Goal: Transaction & Acquisition: Book appointment/travel/reservation

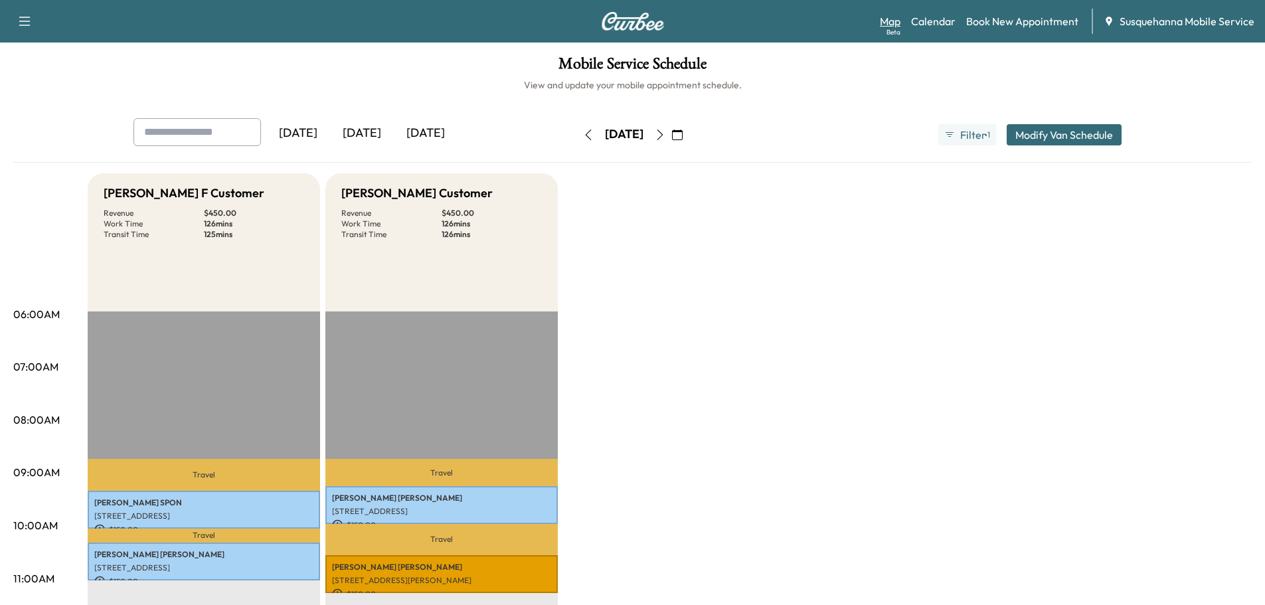
click at [893, 23] on link "Map Beta" at bounding box center [890, 21] width 21 height 16
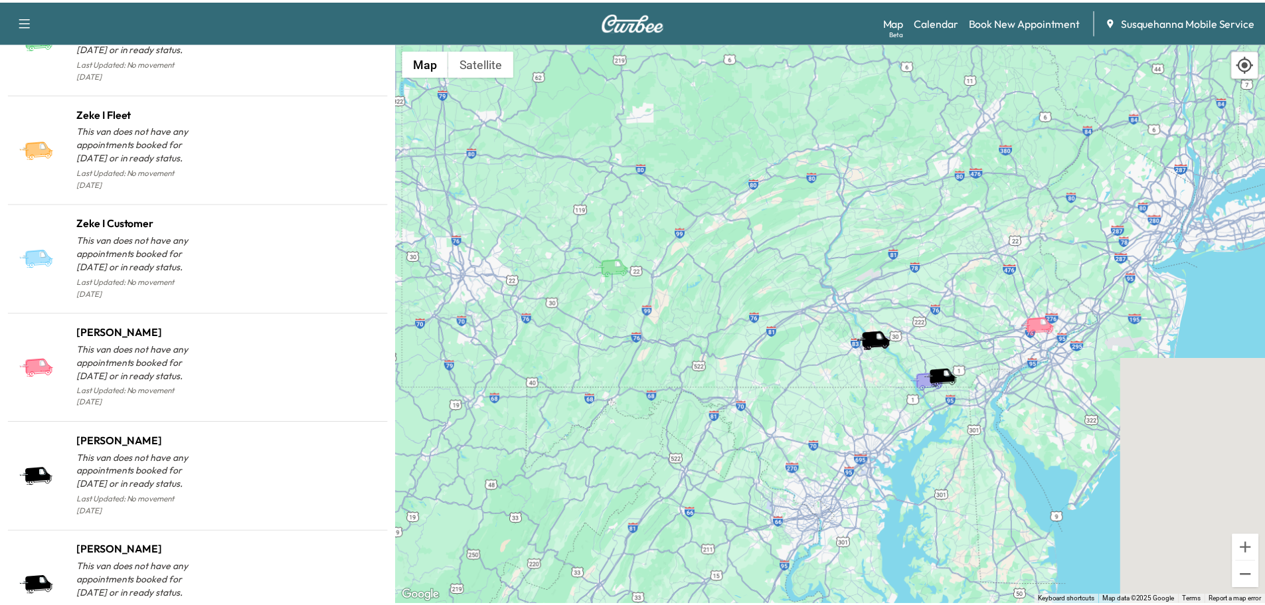
scroll to position [1307, 0]
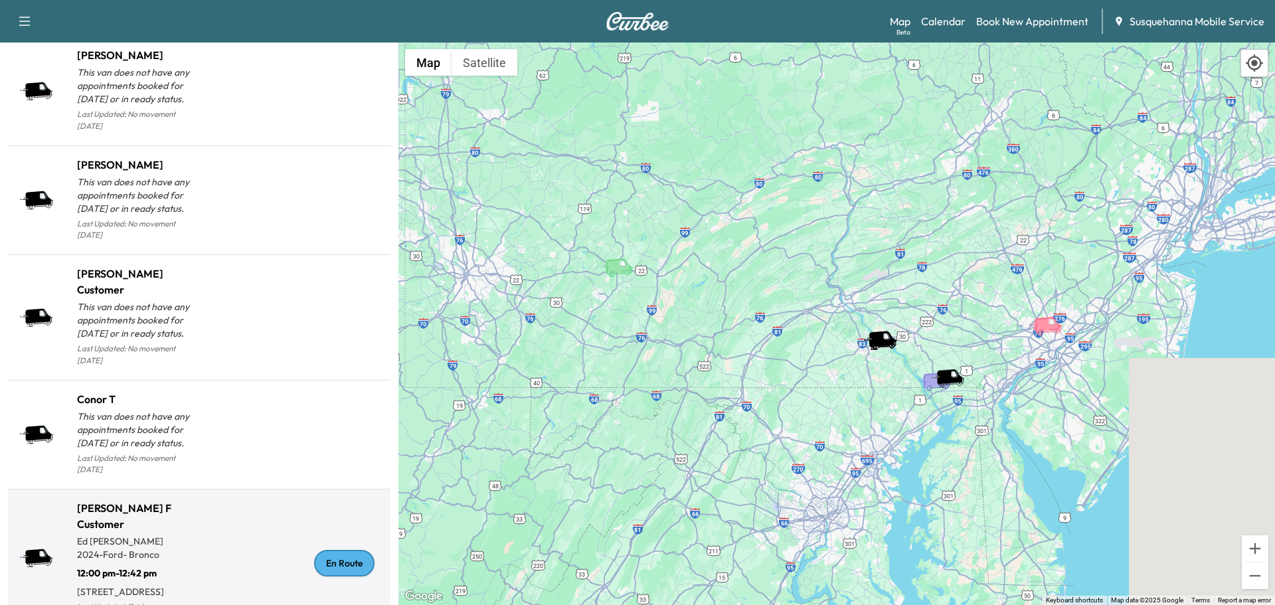
click at [342, 550] on div "En Route" at bounding box center [344, 563] width 60 height 27
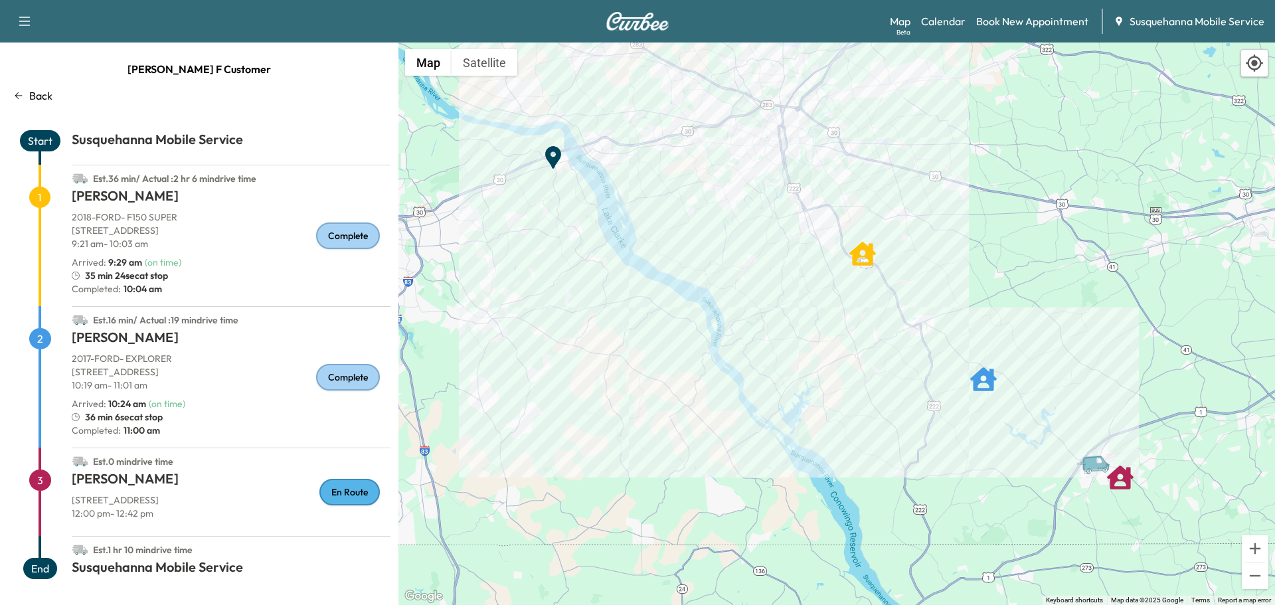
click at [39, 92] on p "Back" at bounding box center [40, 96] width 23 height 16
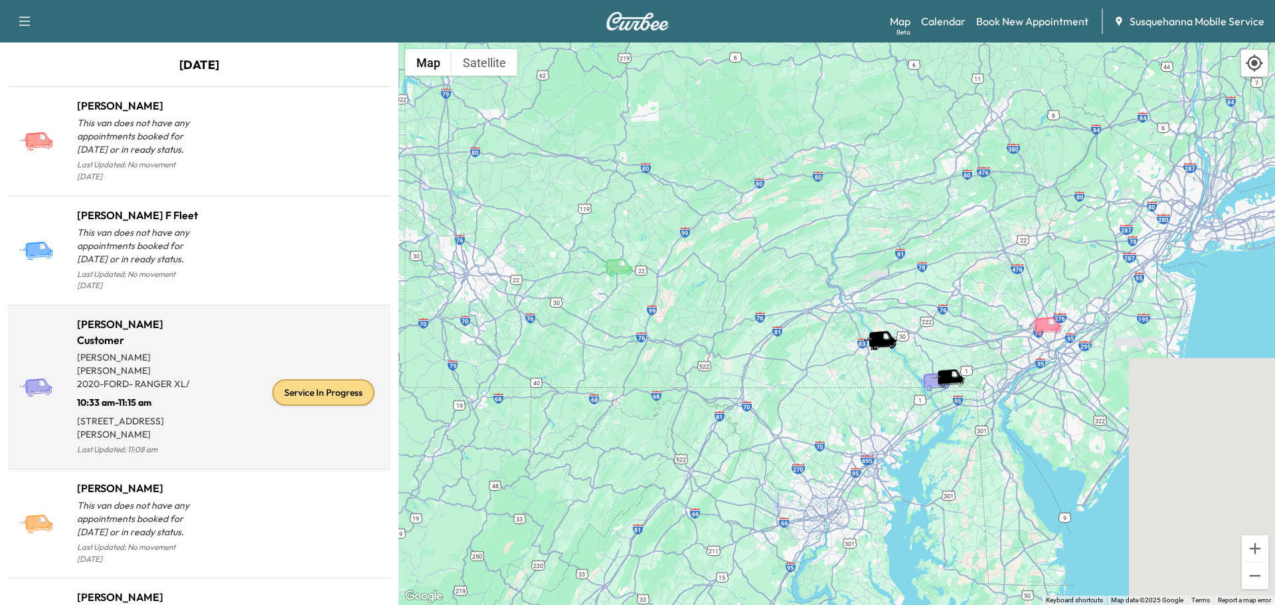
click at [335, 391] on div "Service In Progress" at bounding box center [323, 392] width 102 height 27
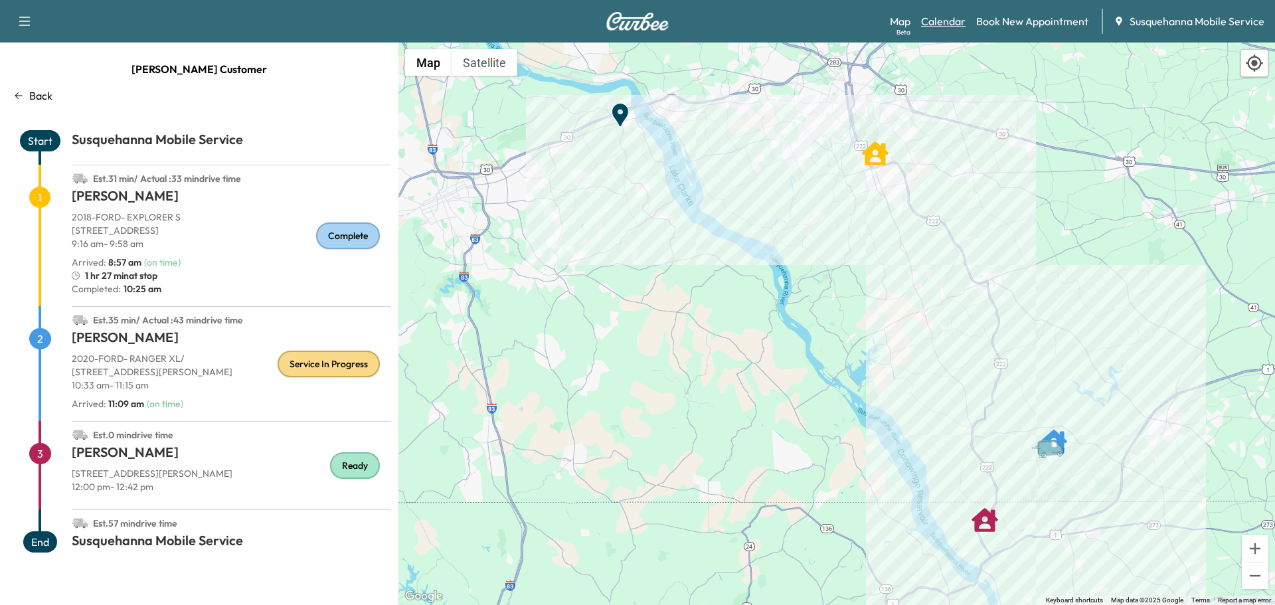
click at [940, 21] on link "Calendar" at bounding box center [943, 21] width 44 height 16
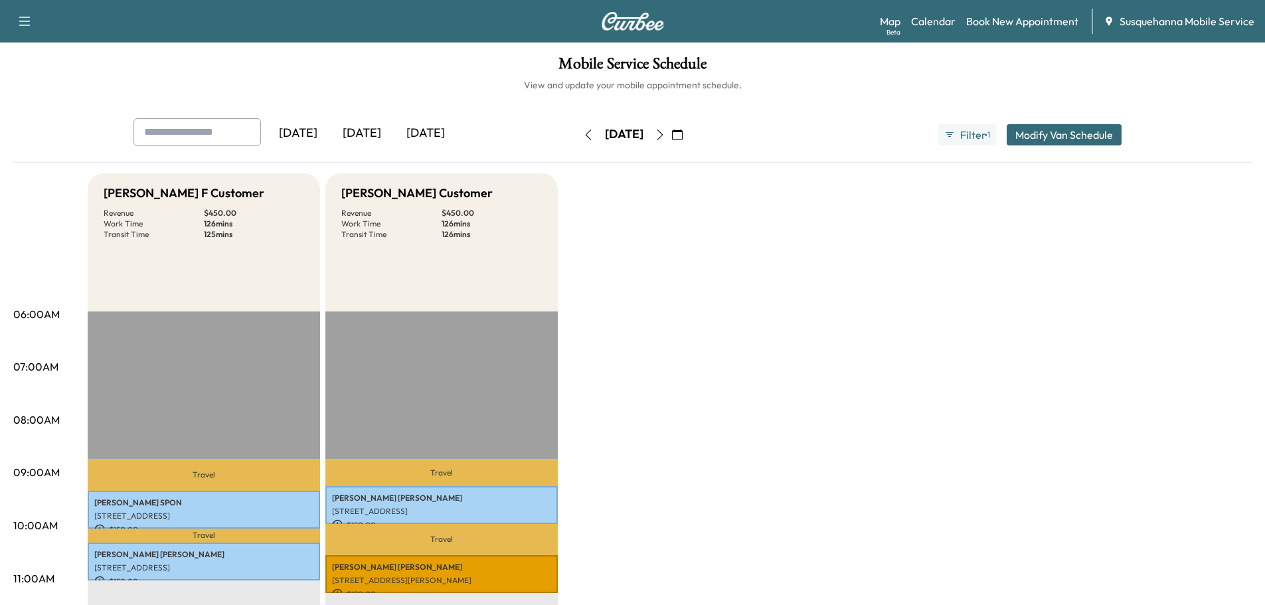
click at [665, 136] on icon "button" at bounding box center [660, 134] width 11 height 11
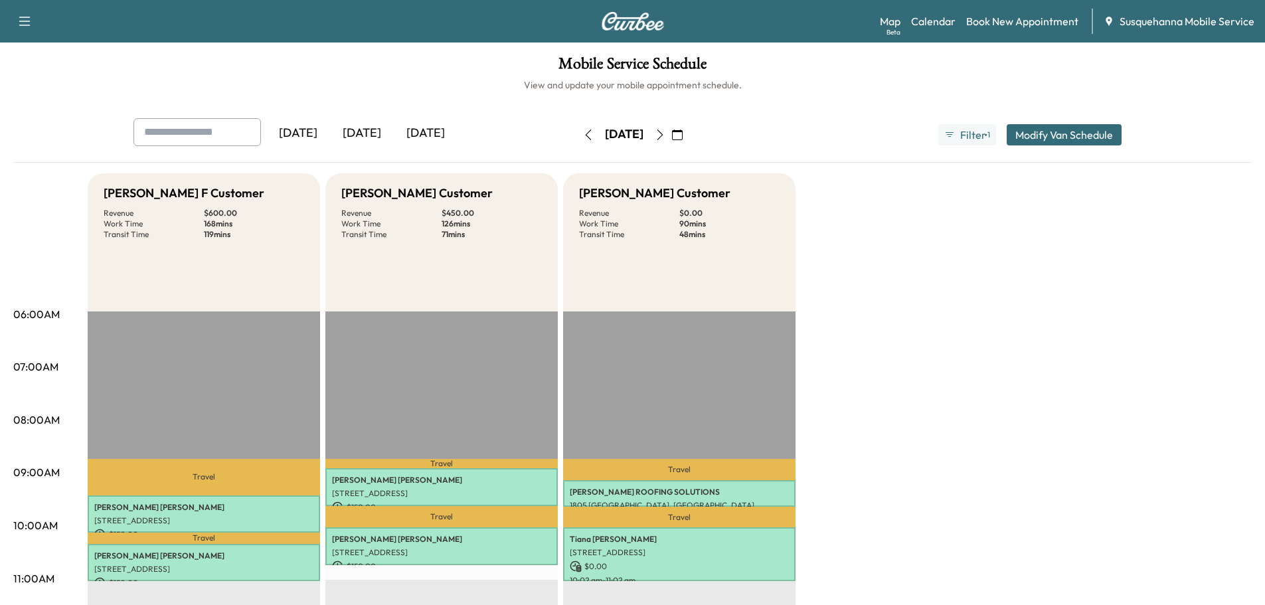
click at [577, 135] on button "button" at bounding box center [588, 134] width 23 height 21
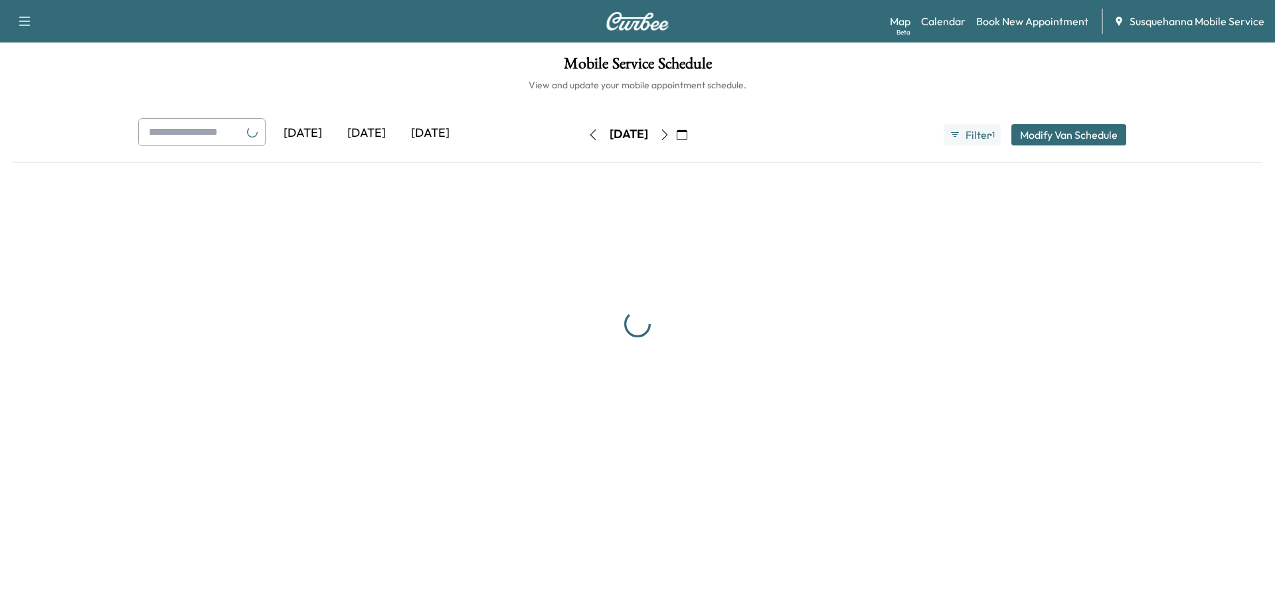
click at [588, 135] on icon "button" at bounding box center [593, 134] width 11 height 11
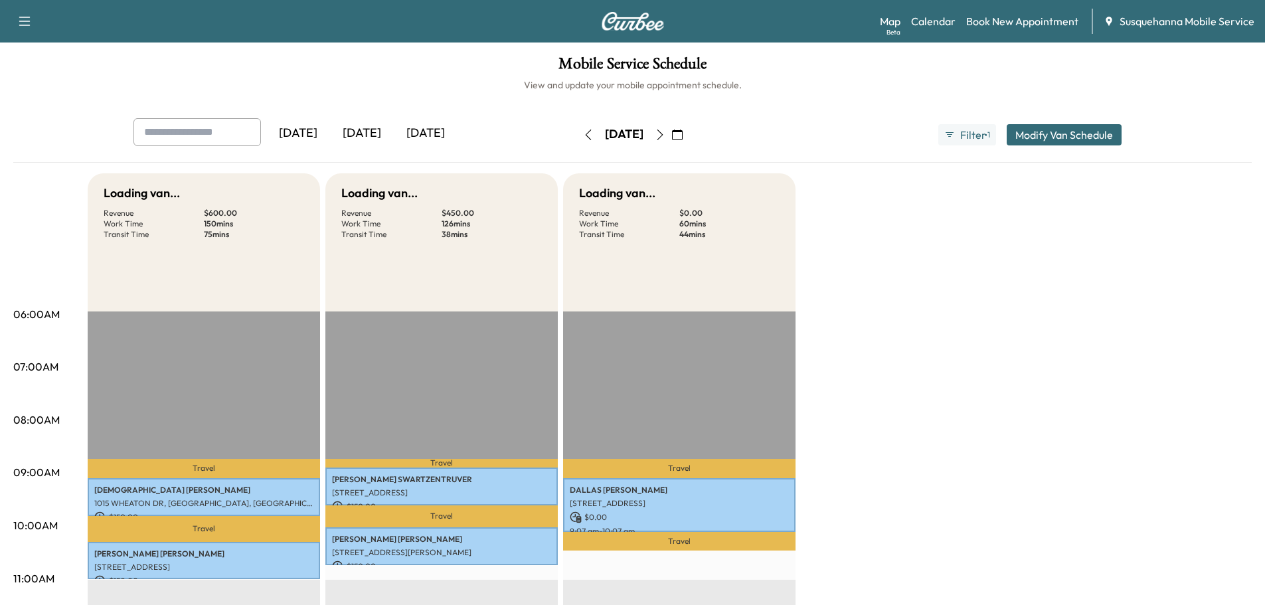
click at [577, 135] on button "button" at bounding box center [588, 134] width 23 height 21
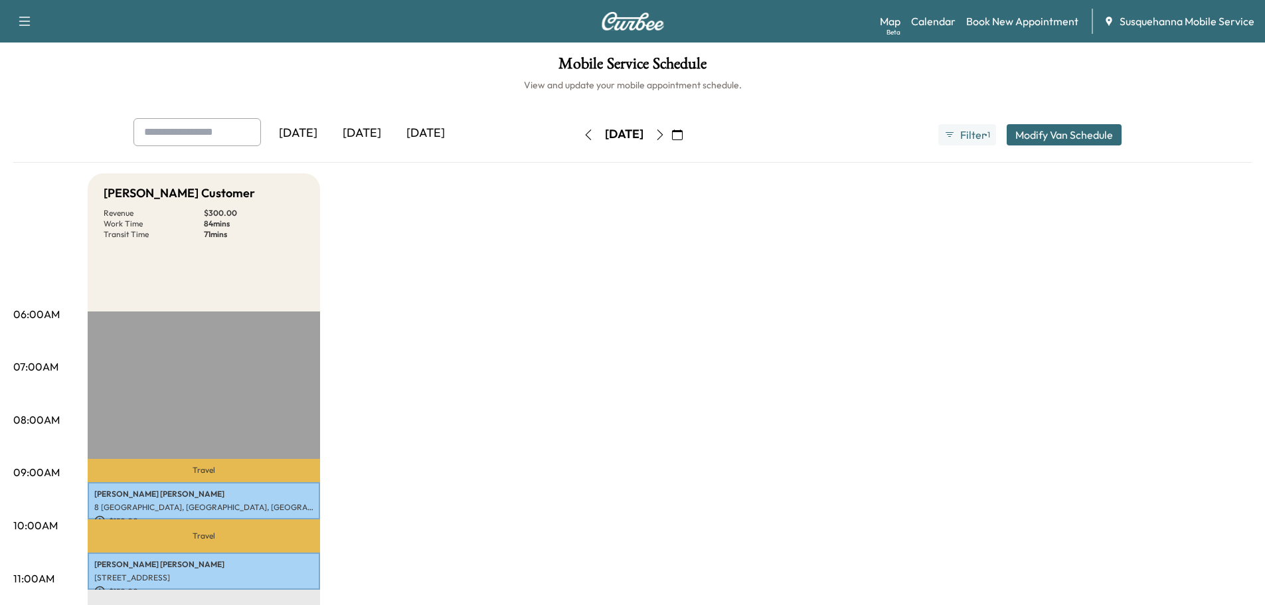
click at [665, 137] on icon "button" at bounding box center [660, 134] width 11 height 11
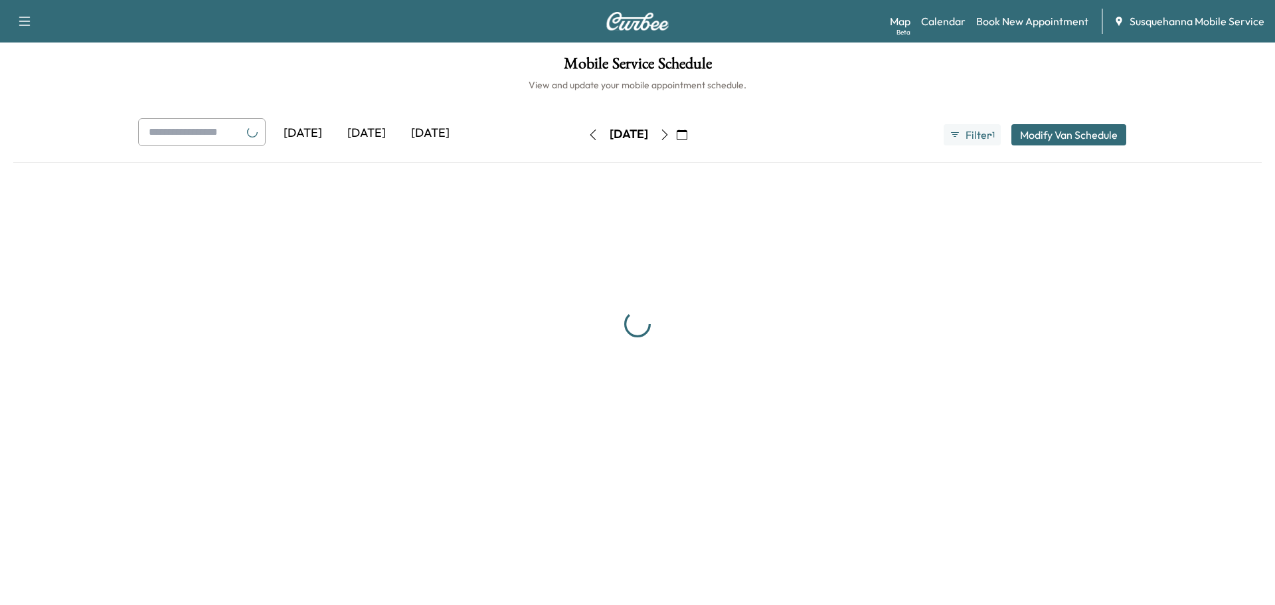
click at [648, 137] on div "[DATE]" at bounding box center [629, 134] width 39 height 17
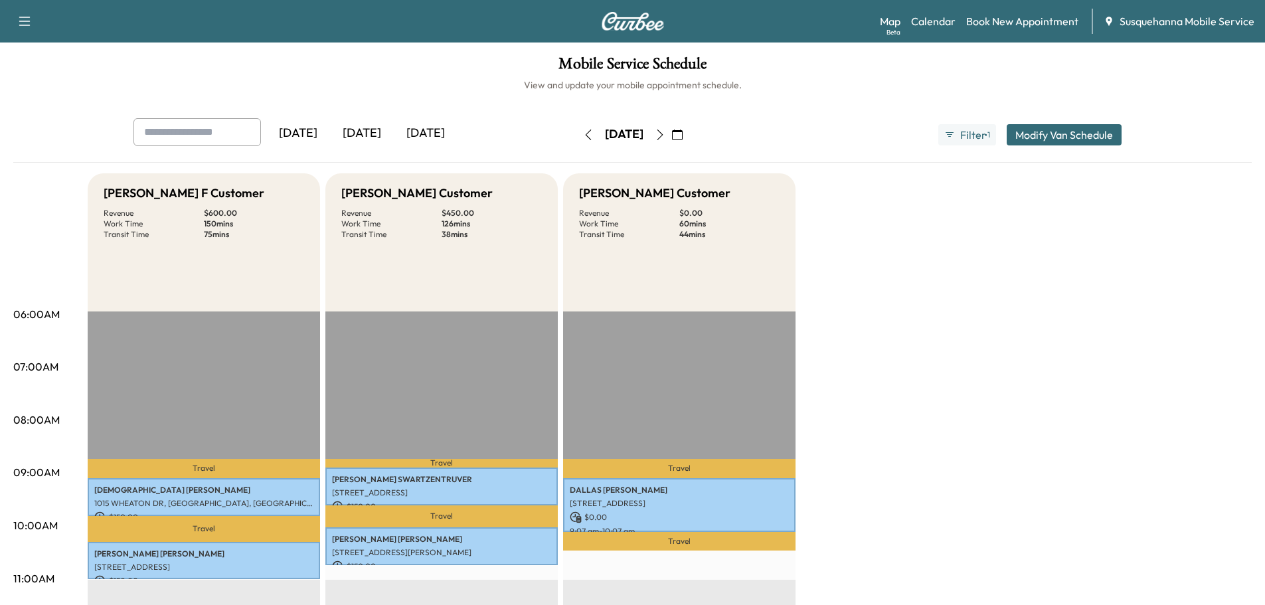
click at [663, 139] on icon "button" at bounding box center [660, 134] width 6 height 11
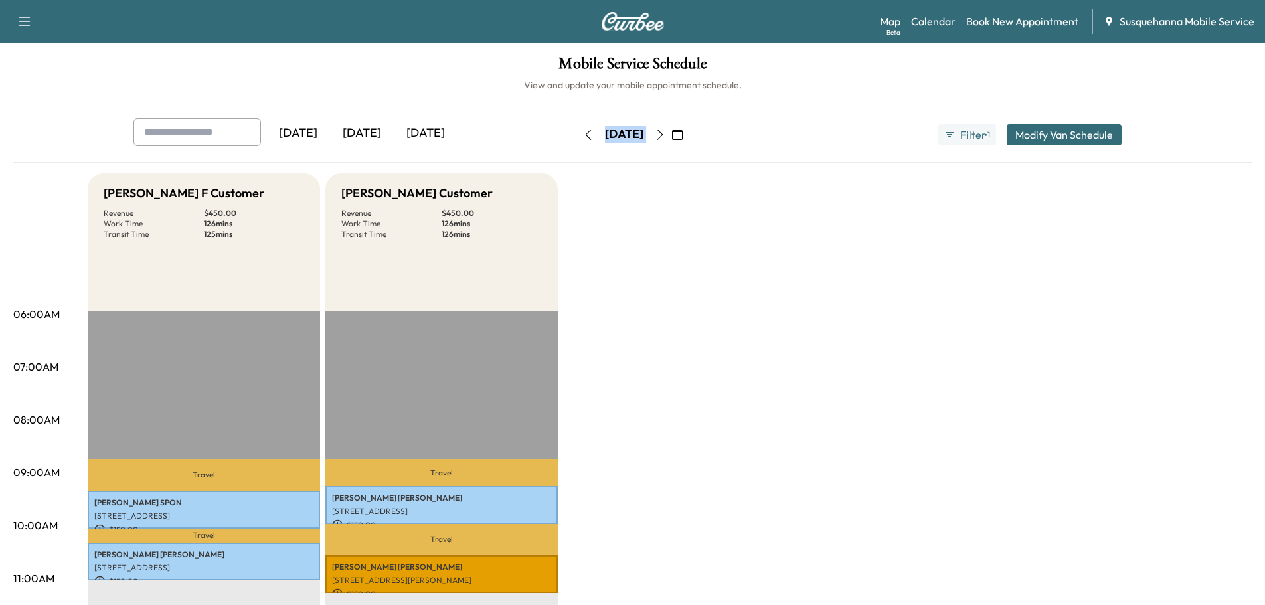
scroll to position [213, 0]
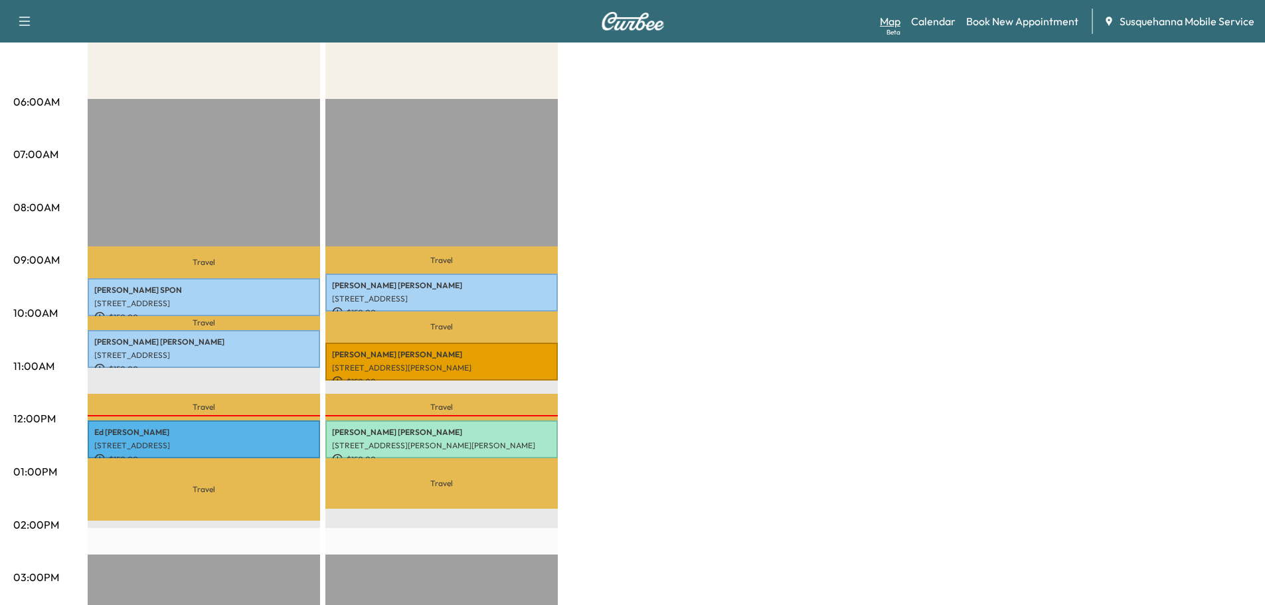
click at [900, 19] on link "Map Beta" at bounding box center [890, 21] width 21 height 16
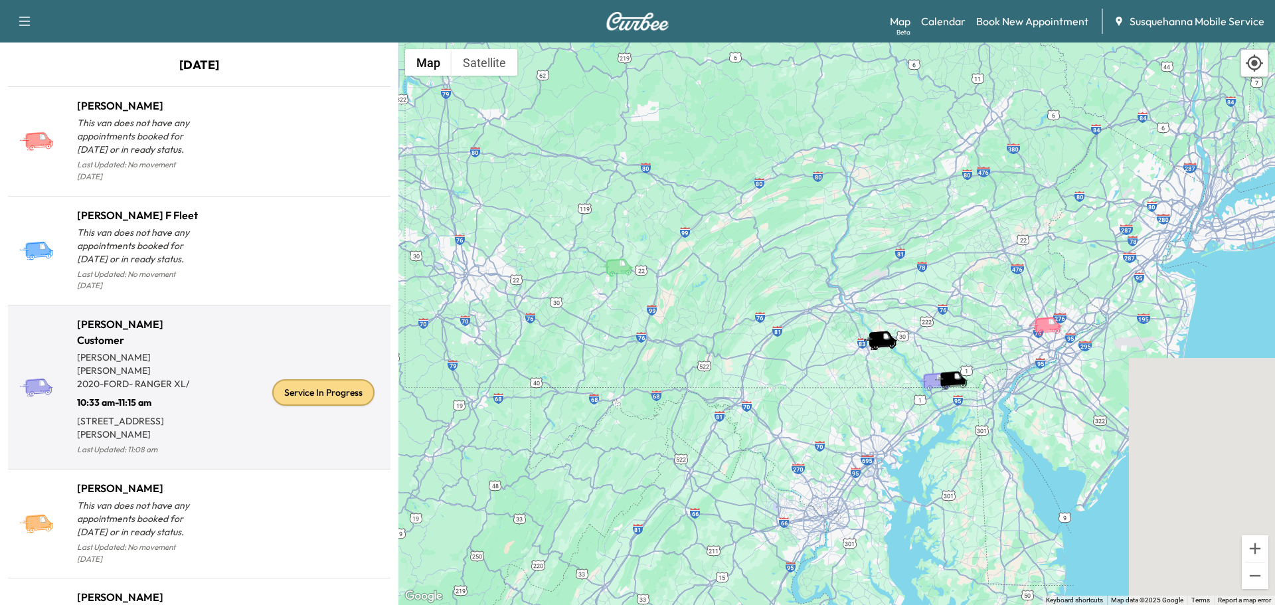
click at [307, 383] on div "Service In Progress" at bounding box center [323, 392] width 102 height 27
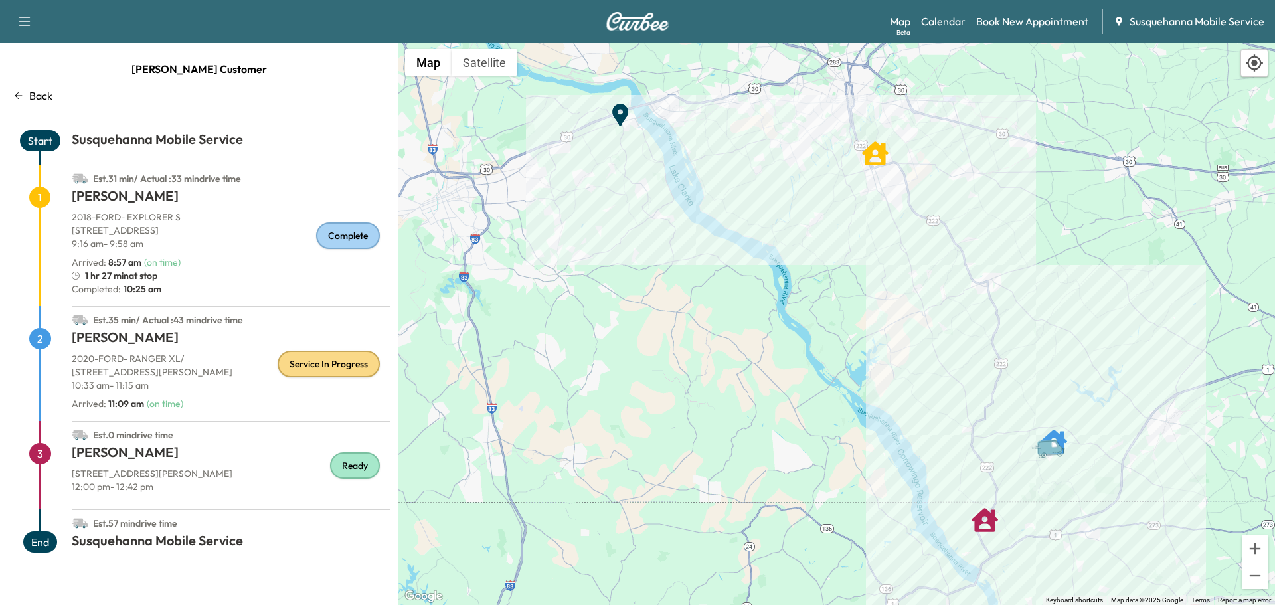
click at [50, 96] on p "Back" at bounding box center [40, 96] width 23 height 16
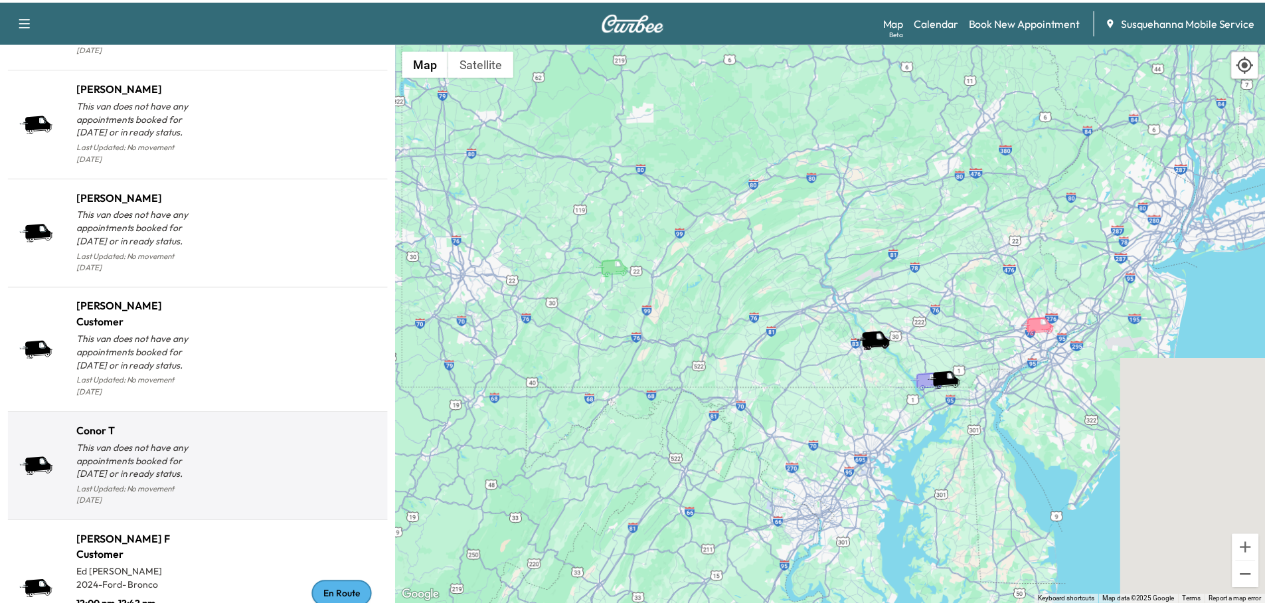
scroll to position [1307, 0]
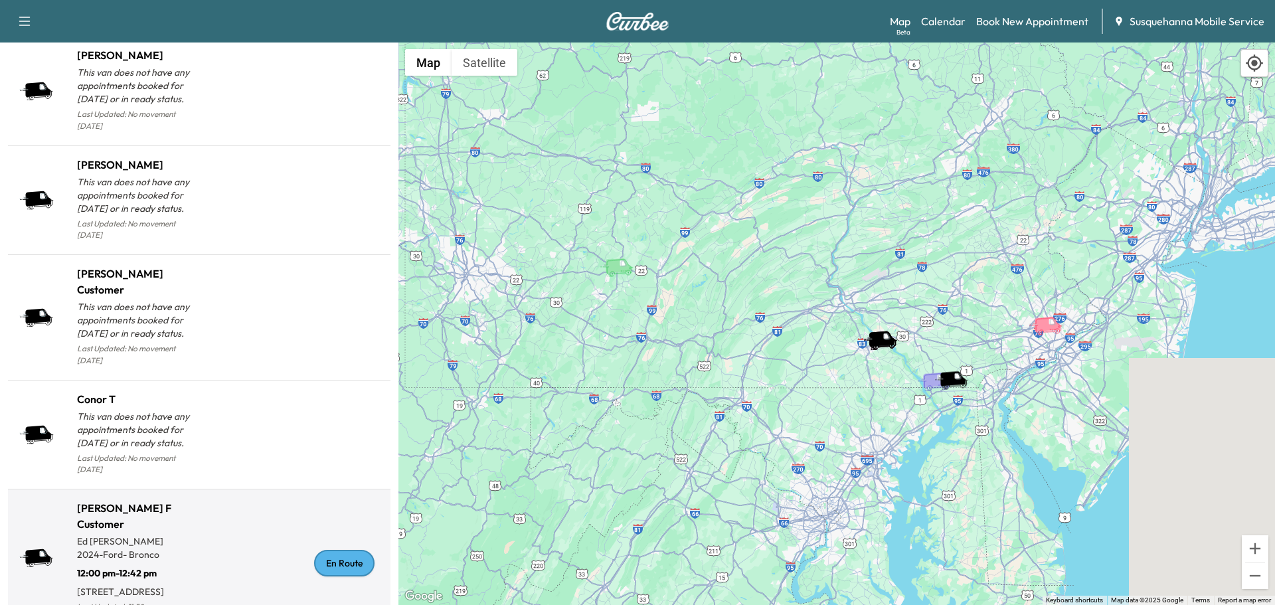
click at [327, 550] on div "En Route" at bounding box center [344, 563] width 60 height 27
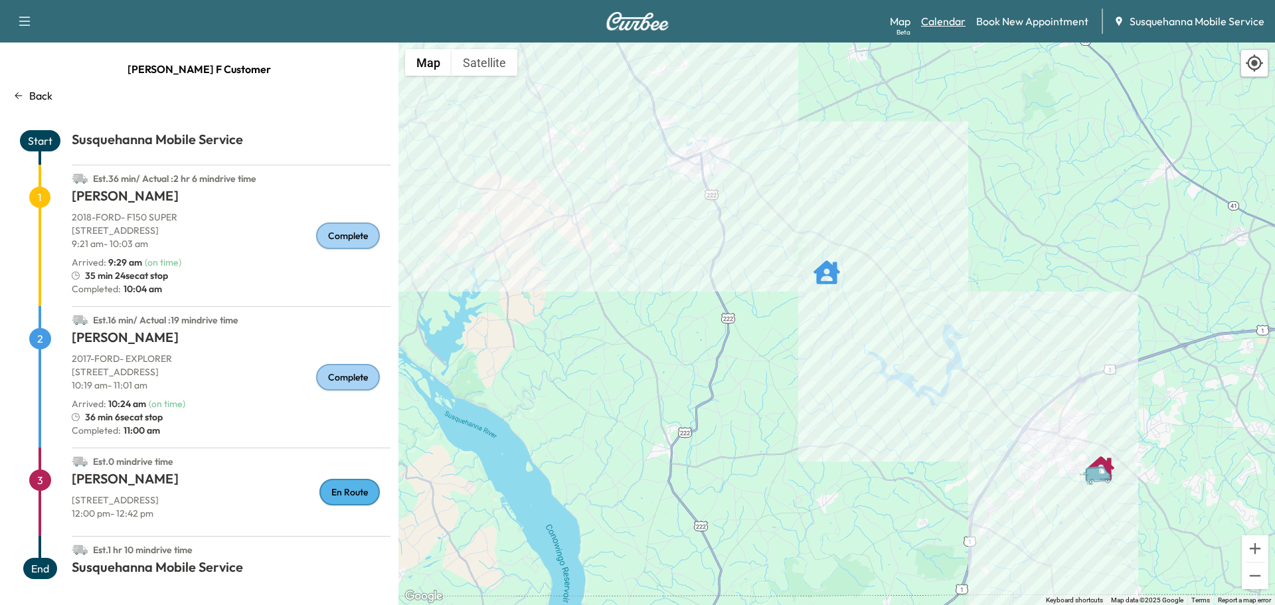
click at [962, 21] on link "Calendar" at bounding box center [943, 21] width 44 height 16
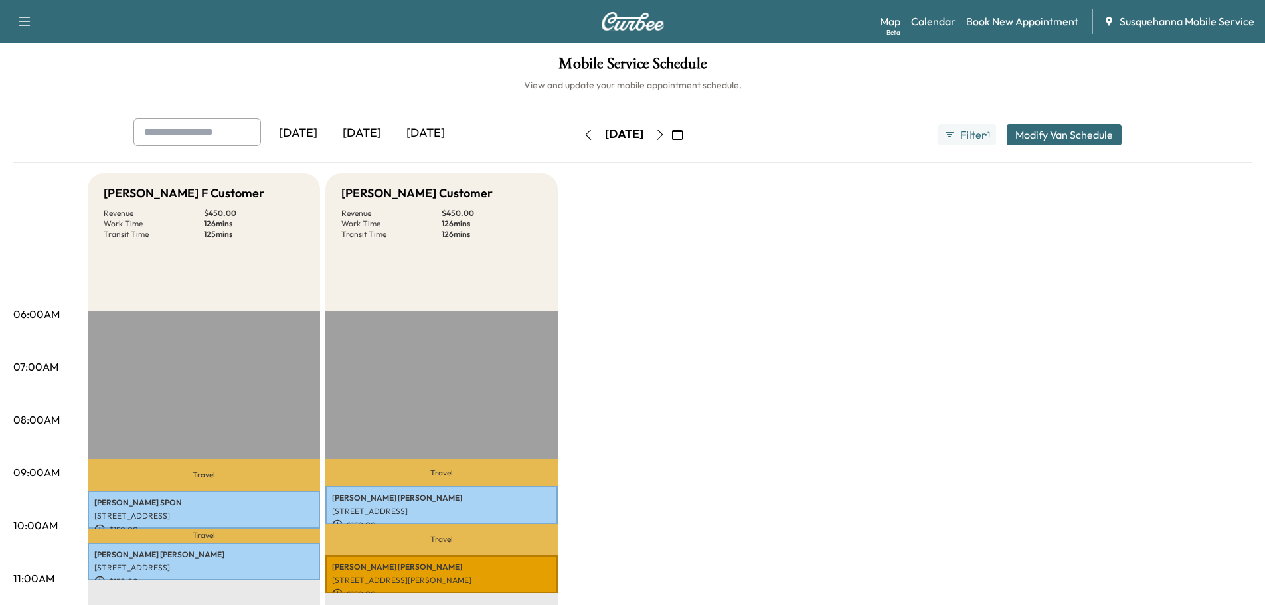
scroll to position [284, 0]
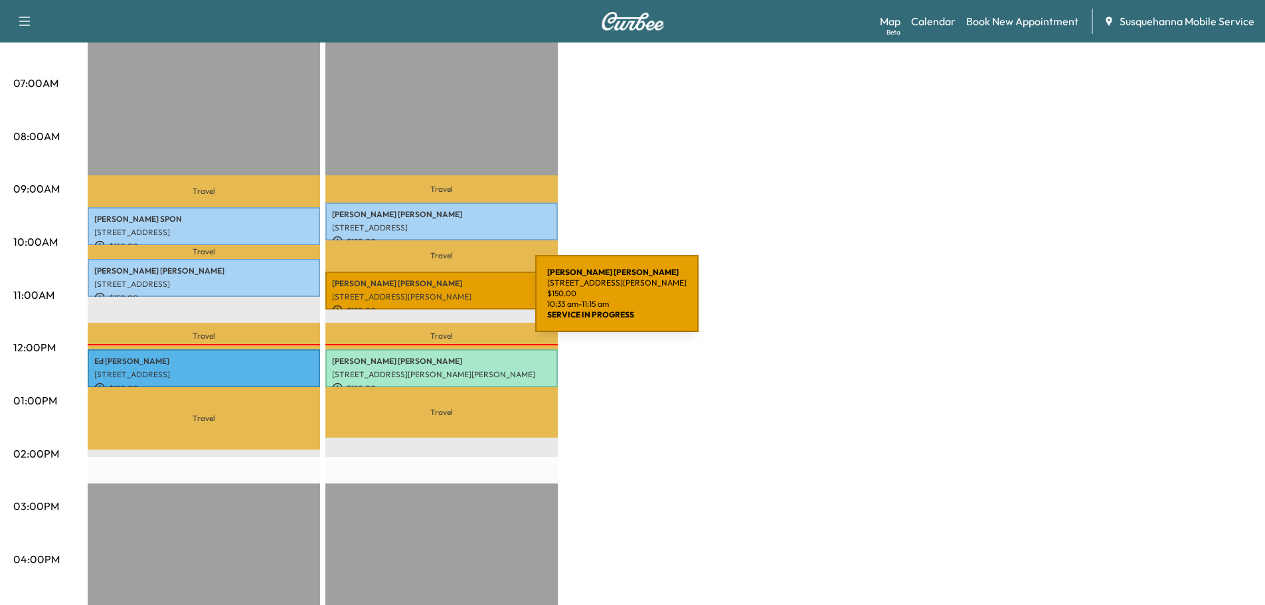
click at [454, 282] on p "[PERSON_NAME]" at bounding box center [441, 283] width 219 height 11
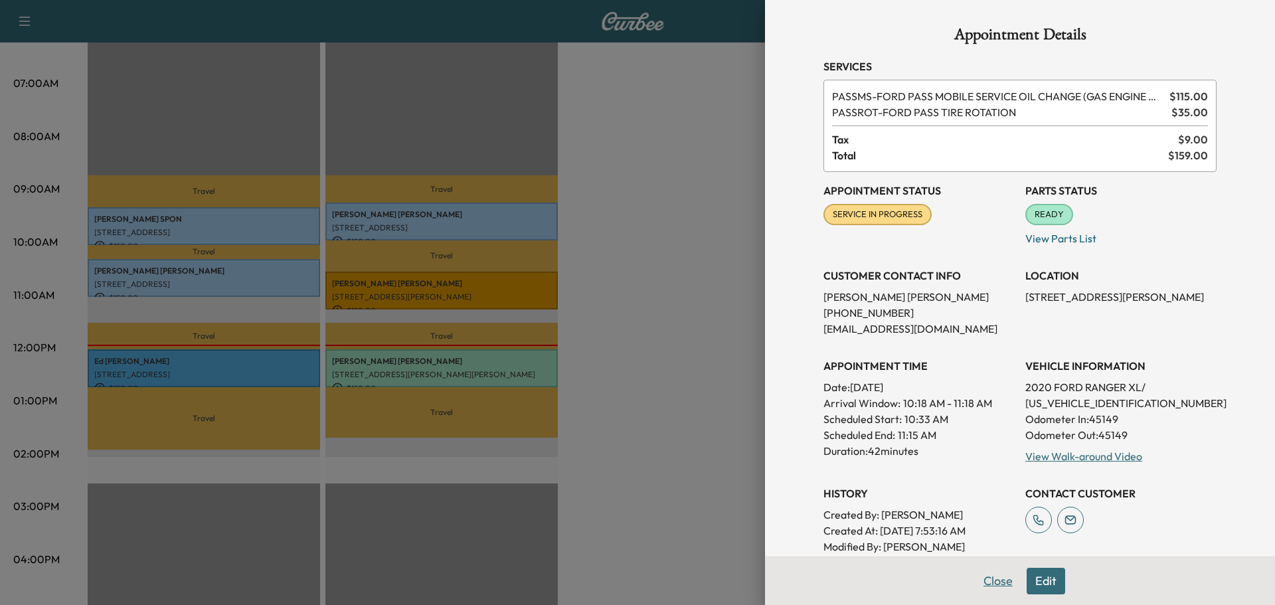
click at [1001, 581] on button "Close" at bounding box center [998, 581] width 46 height 27
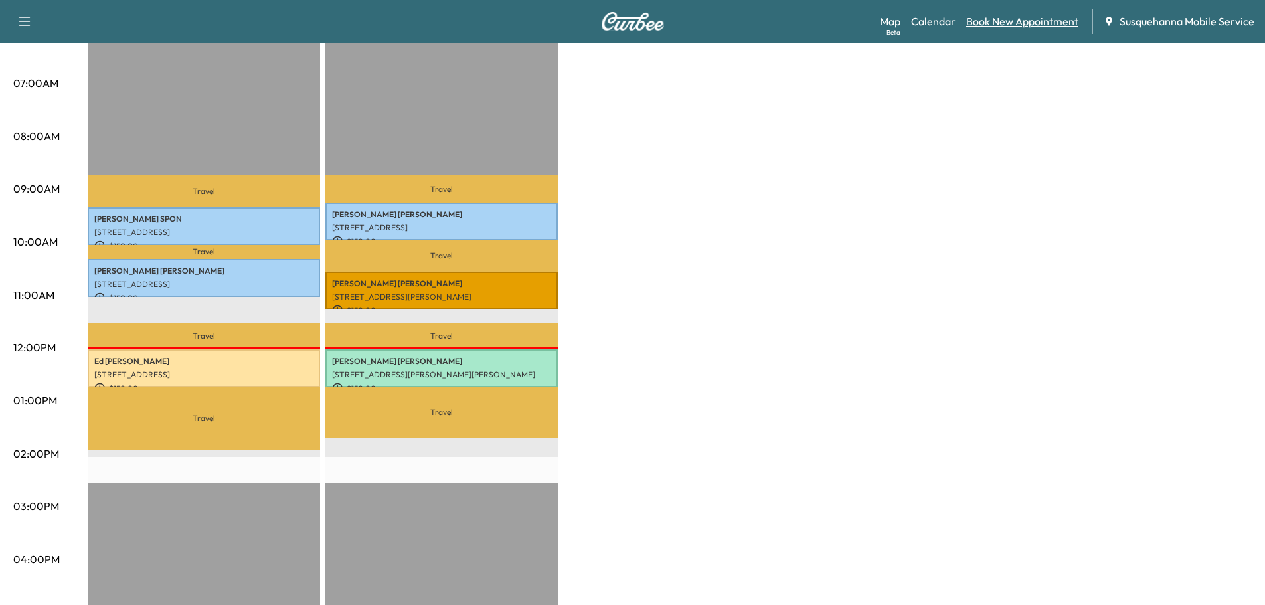
click at [1017, 20] on link "Book New Appointment" at bounding box center [1022, 21] width 112 height 16
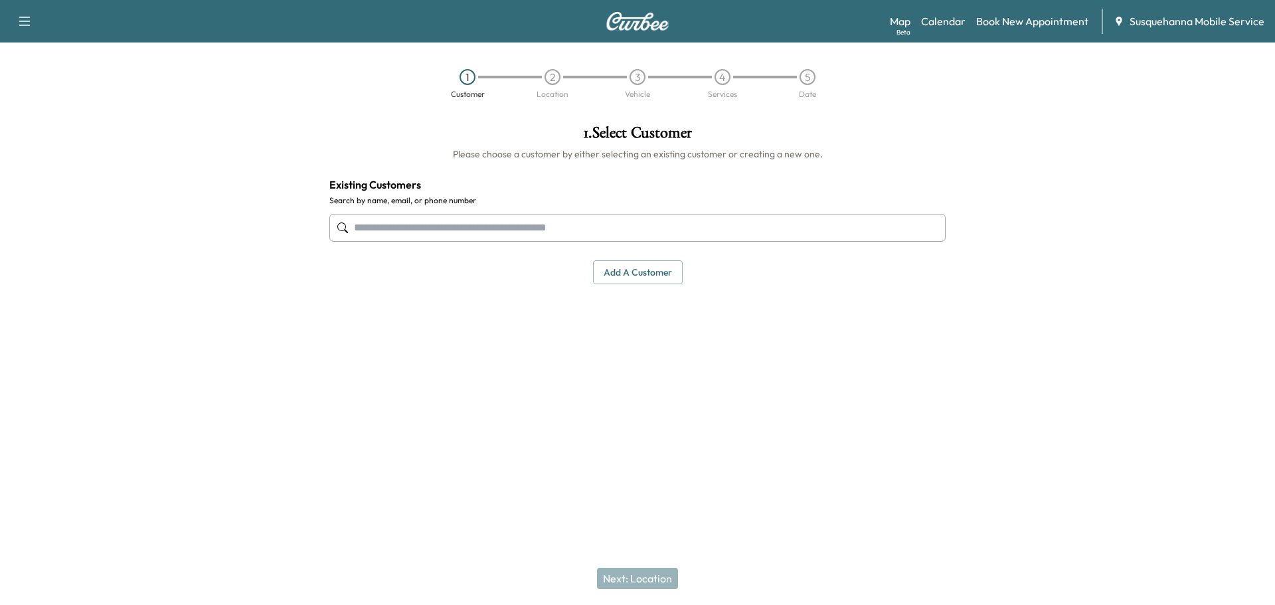
click at [521, 224] on input "text" at bounding box center [637, 228] width 616 height 28
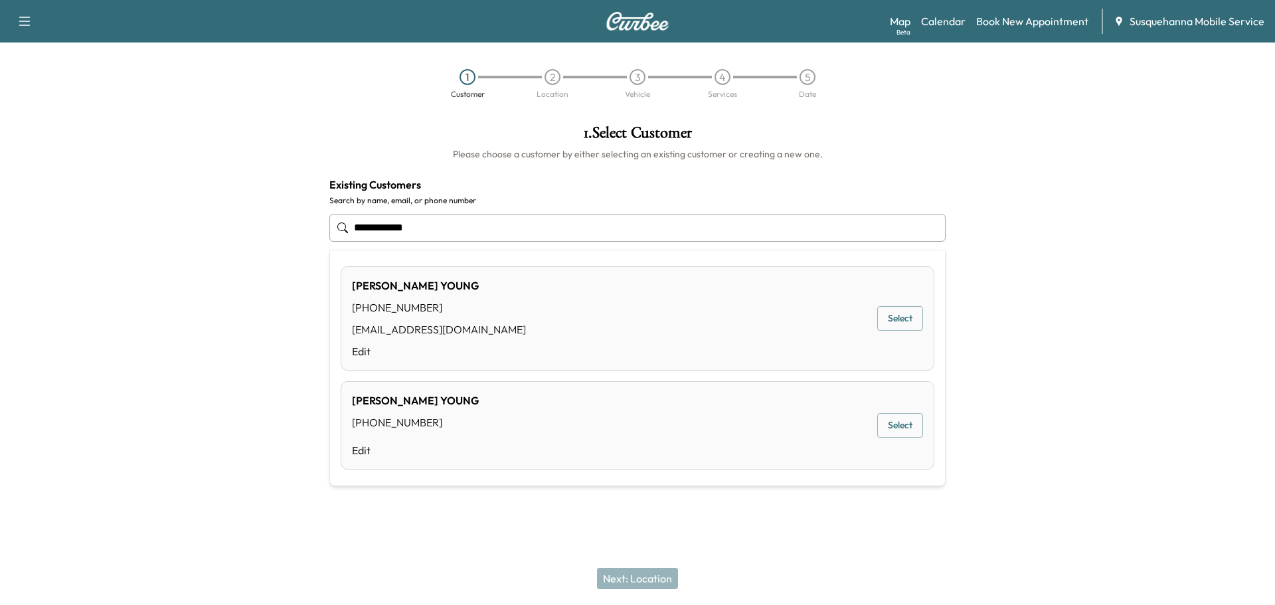
click at [898, 325] on button "Select" at bounding box center [900, 318] width 46 height 25
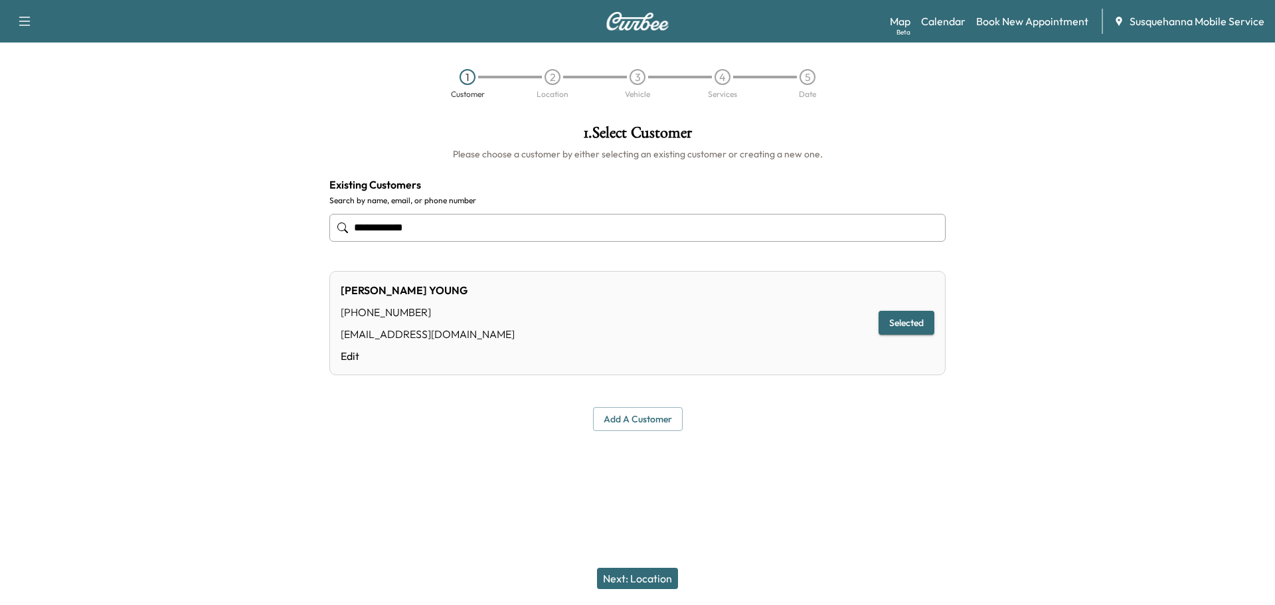
type input "**********"
click at [650, 578] on button "Next: Location" at bounding box center [637, 578] width 81 height 21
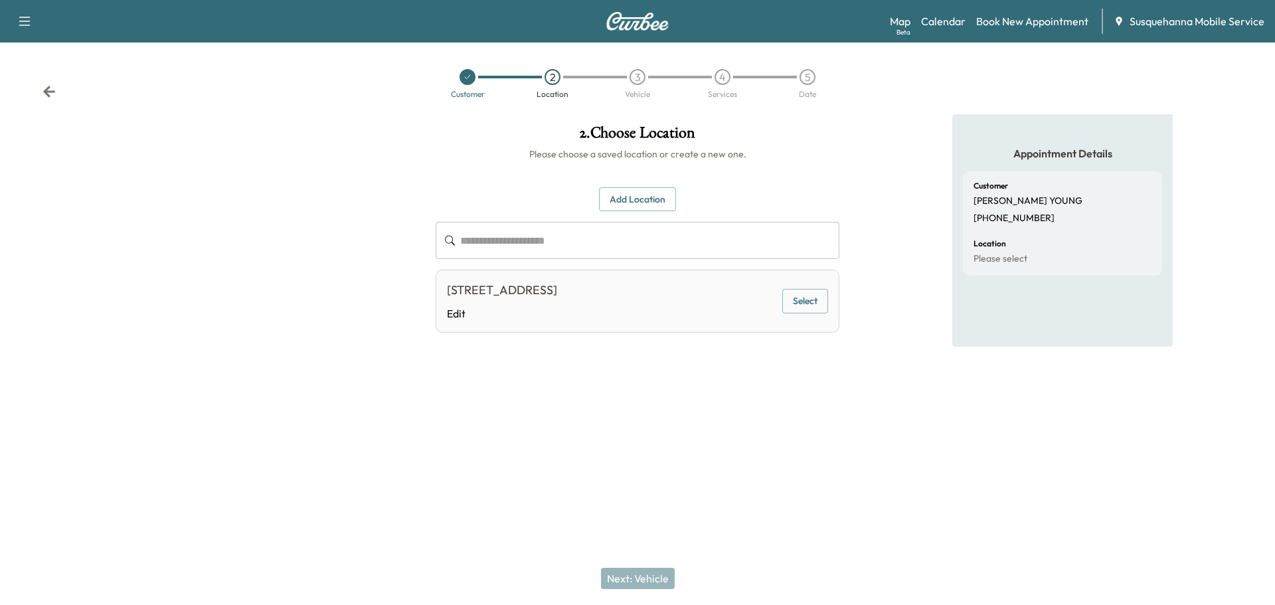
click at [815, 309] on button "Select" at bounding box center [805, 301] width 46 height 25
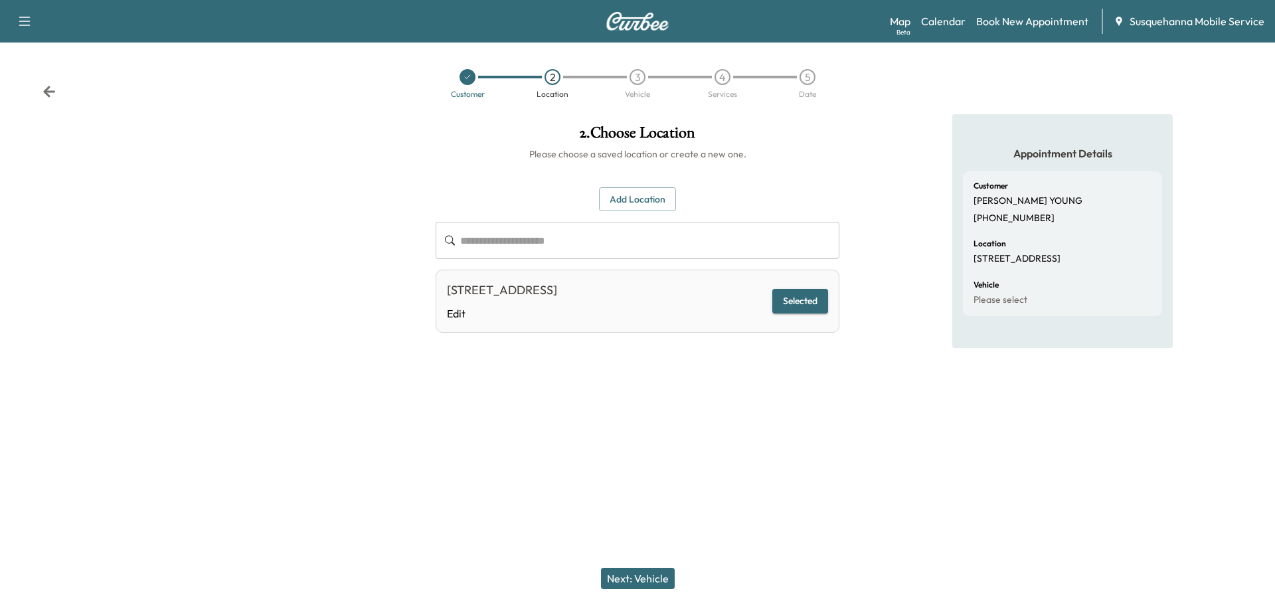
click at [649, 582] on button "Next: Vehicle" at bounding box center [638, 578] width 74 height 21
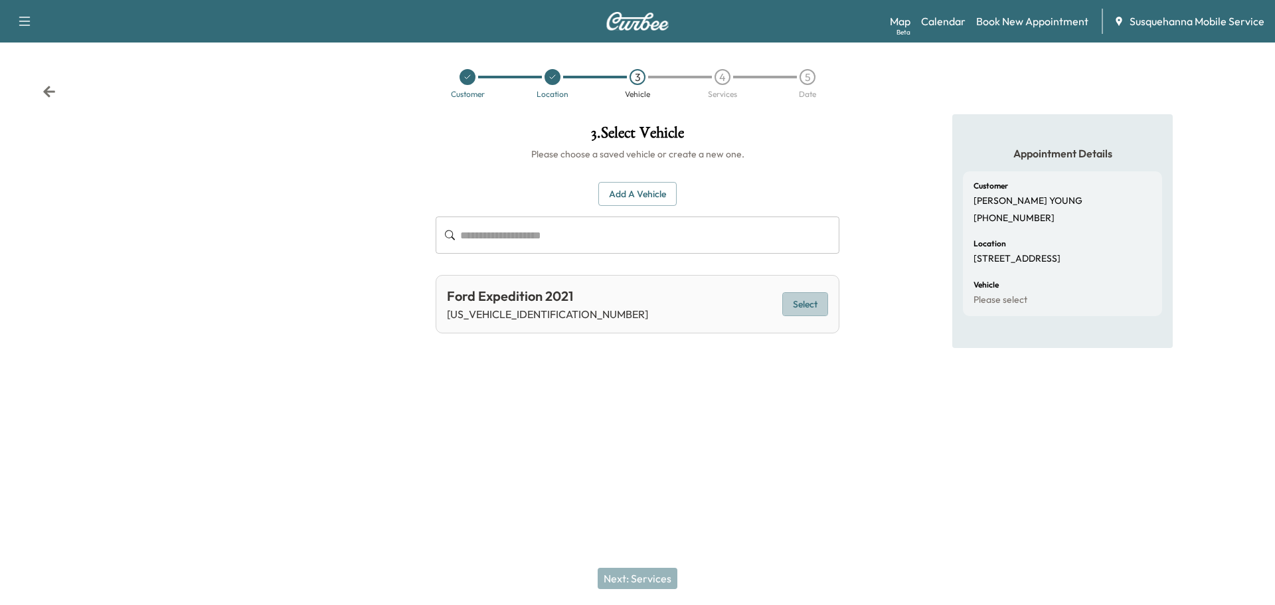
click at [820, 311] on button "Select" at bounding box center [805, 304] width 46 height 25
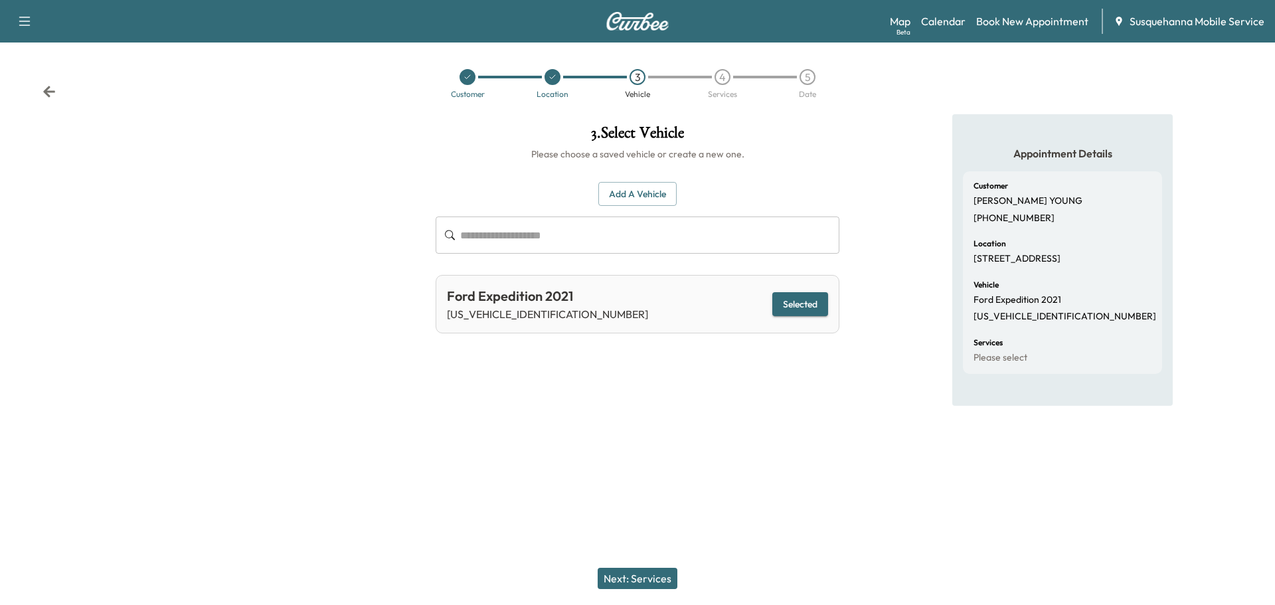
click at [669, 572] on button "Next: Services" at bounding box center [638, 578] width 80 height 21
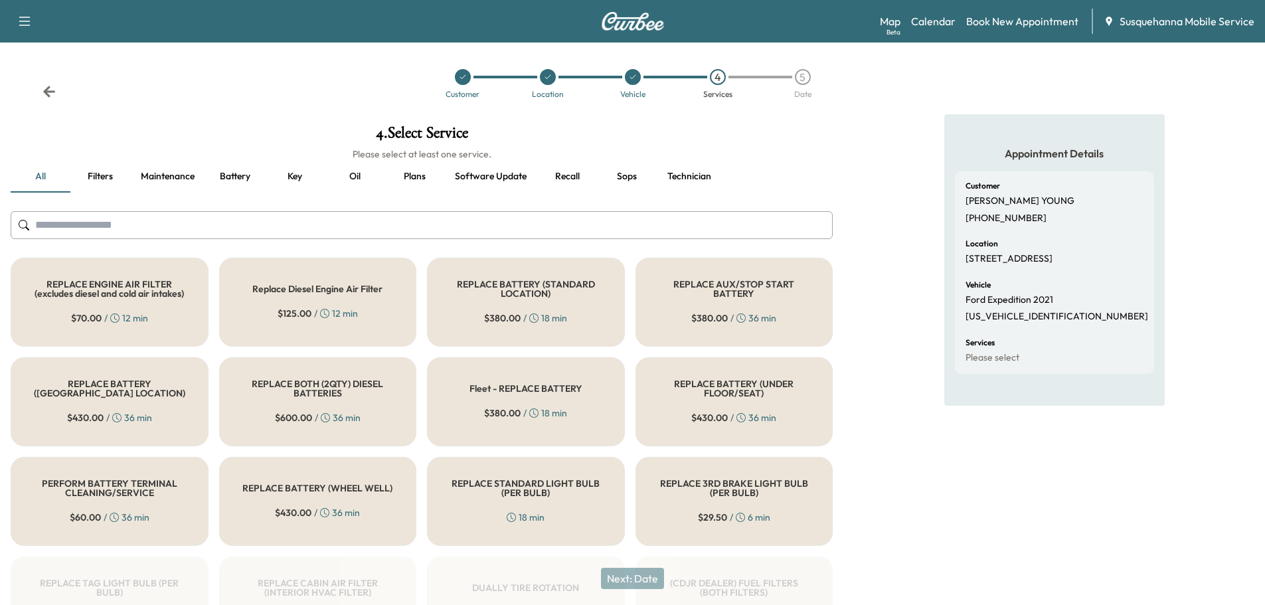
click at [436, 216] on input "text" at bounding box center [422, 225] width 822 height 28
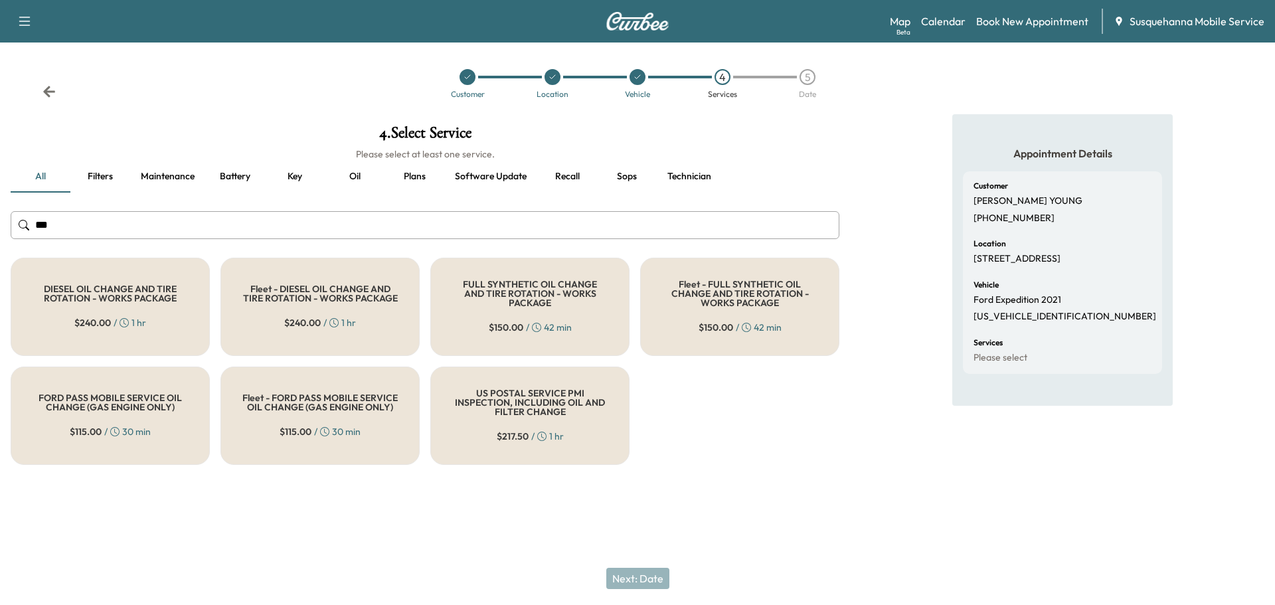
type input "***"
click at [534, 314] on div "FULL SYNTHETIC OIL CHANGE AND TIRE ROTATION - WORKS PACKAGE $ 150.00 / 42 min" at bounding box center [529, 307] width 199 height 98
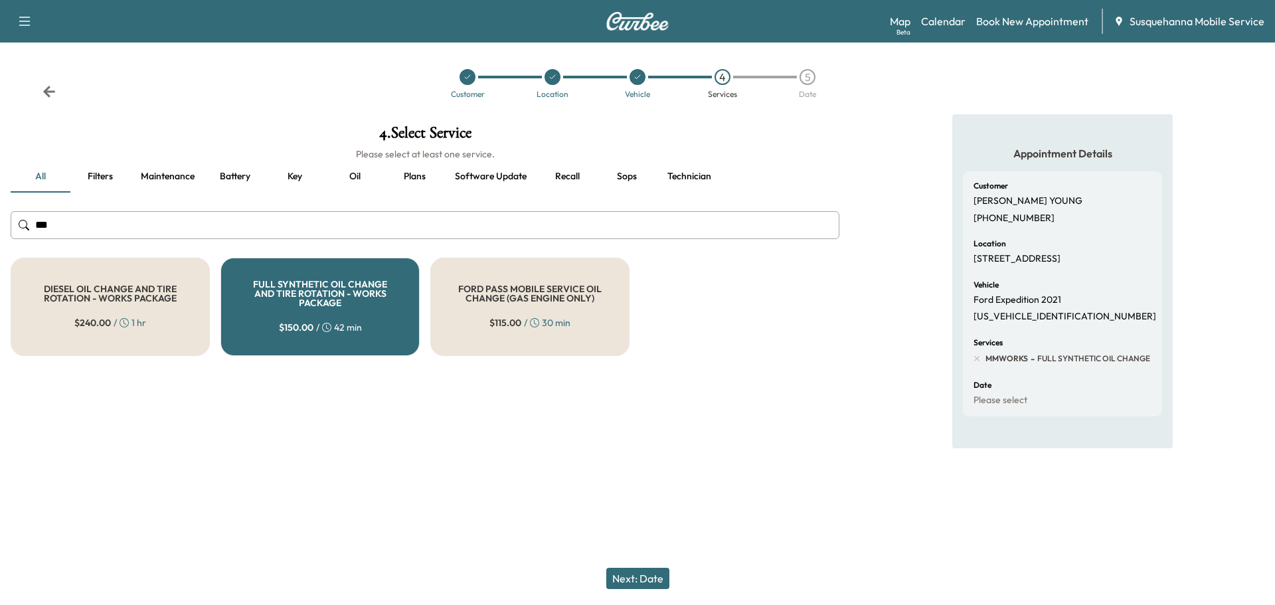
click at [639, 586] on button "Next: Date" at bounding box center [637, 578] width 63 height 21
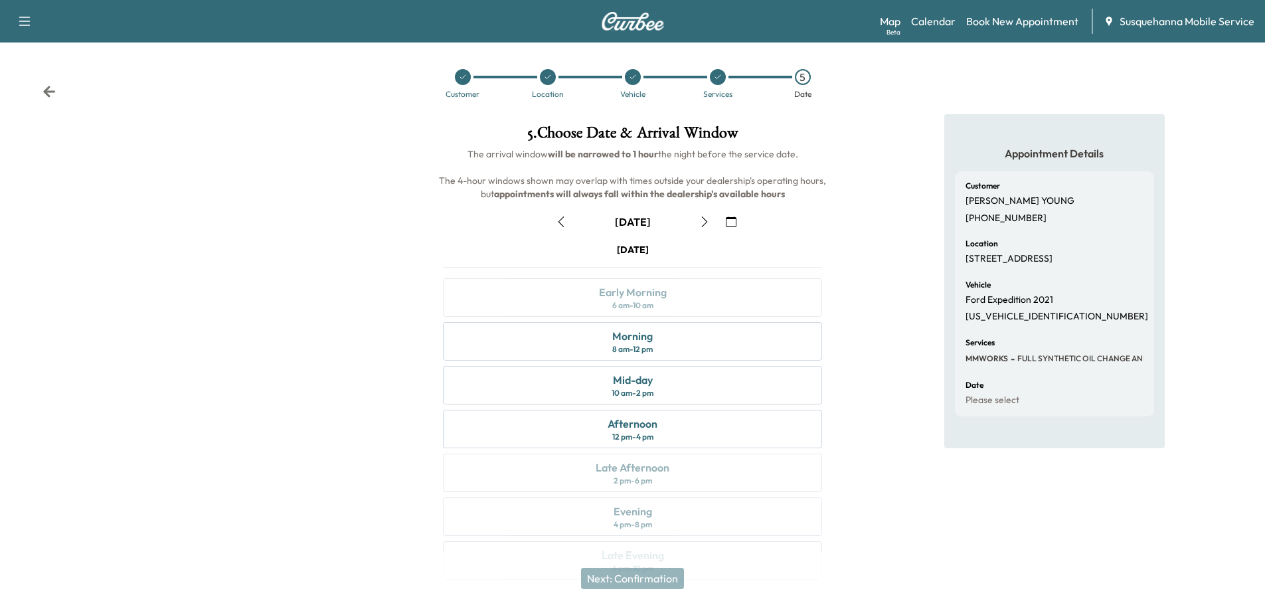
click at [727, 221] on icon "button" at bounding box center [731, 221] width 11 height 11
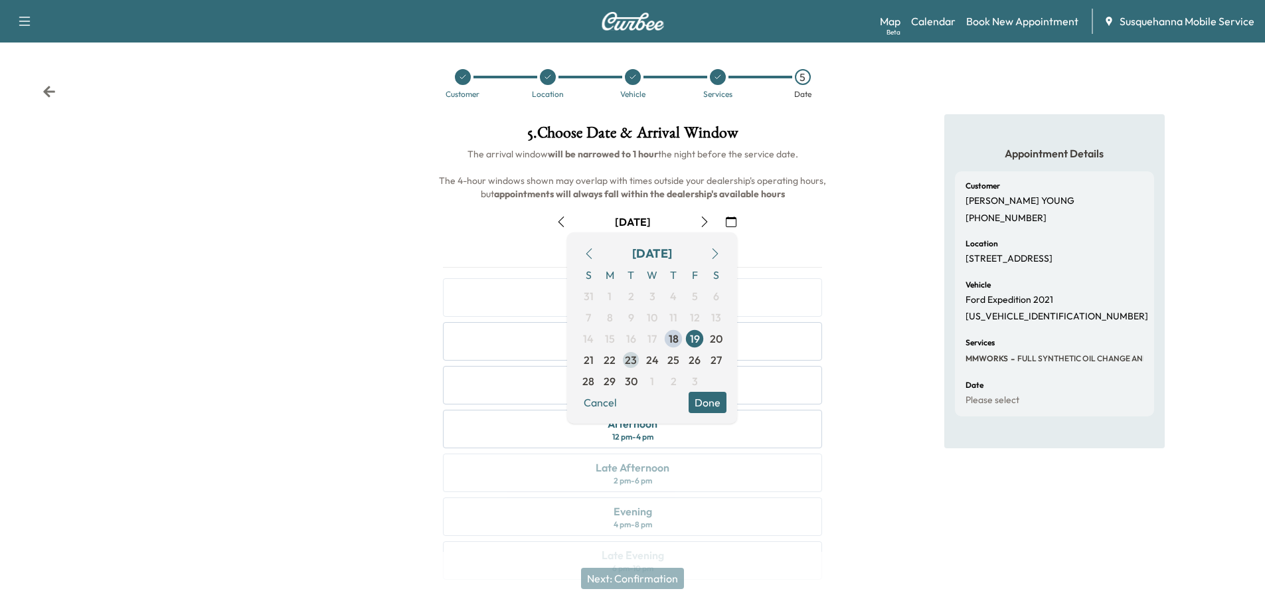
click at [632, 365] on span "23" at bounding box center [631, 360] width 12 height 16
click at [716, 409] on button "Done" at bounding box center [708, 402] width 38 height 21
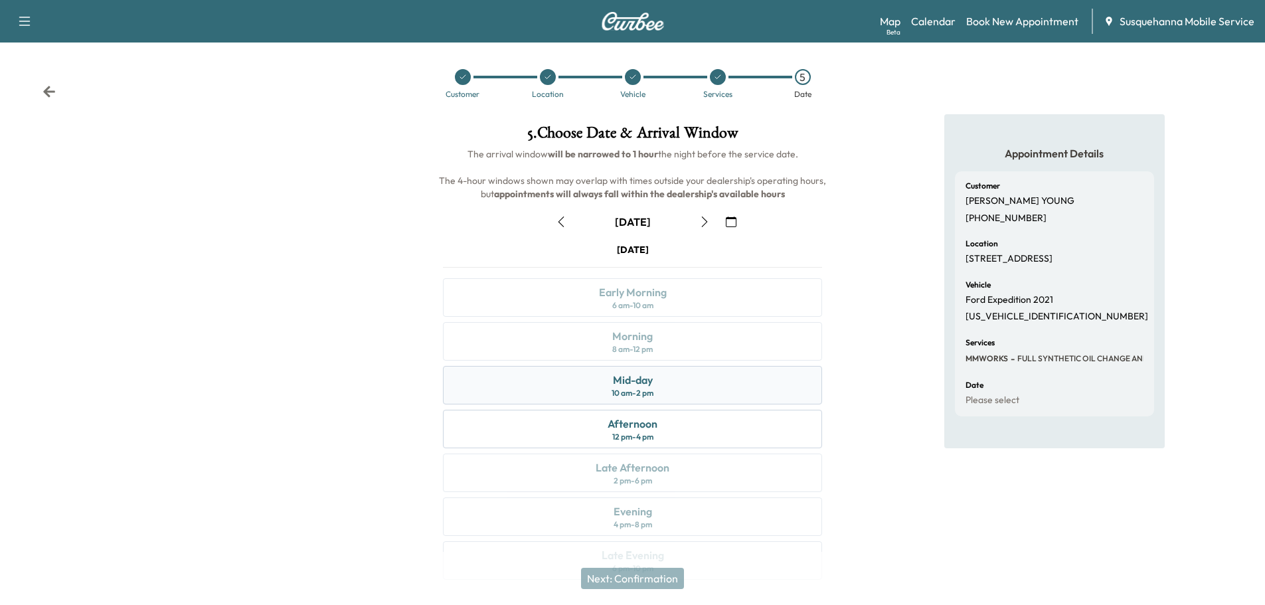
click at [718, 400] on div "Mid-day 10 am - 2 pm" at bounding box center [632, 385] width 379 height 39
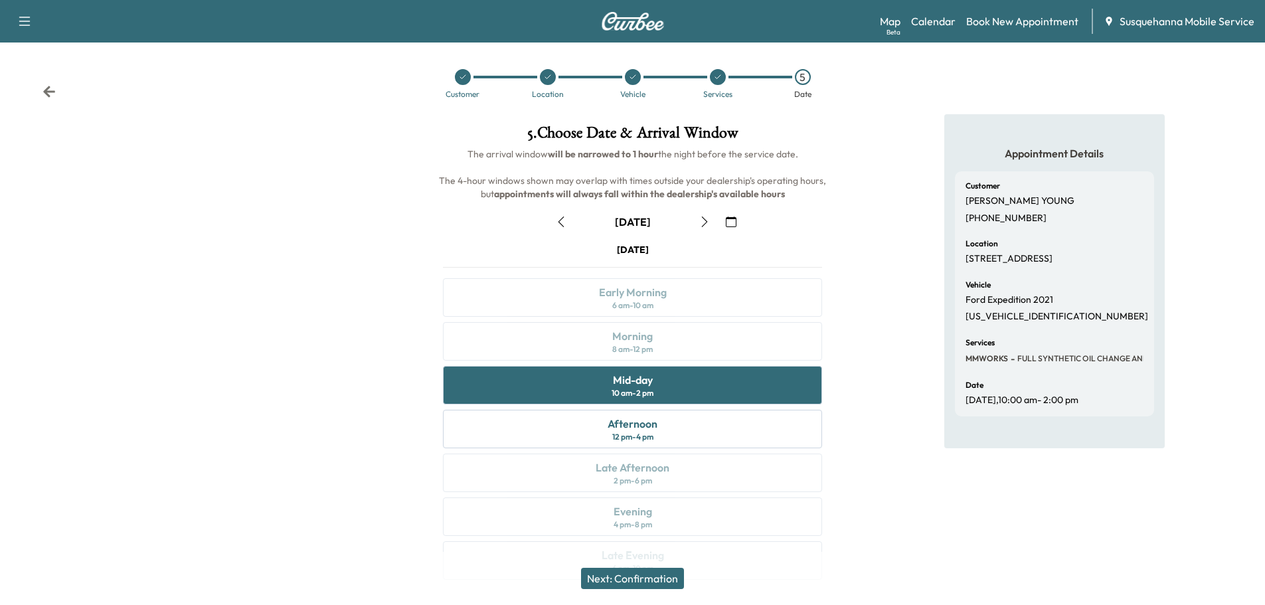
click at [669, 578] on button "Next: Confirmation" at bounding box center [632, 578] width 103 height 21
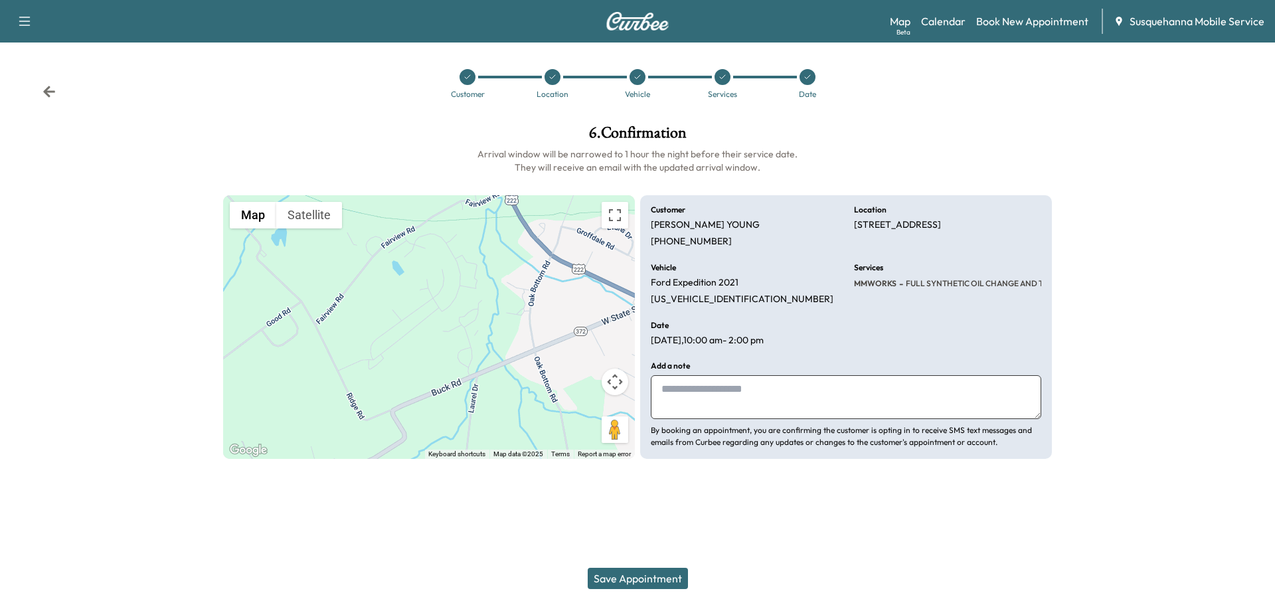
click at [746, 410] on textarea at bounding box center [846, 397] width 390 height 44
type textarea "**********"
click at [640, 574] on button "Save Appointment" at bounding box center [638, 578] width 100 height 21
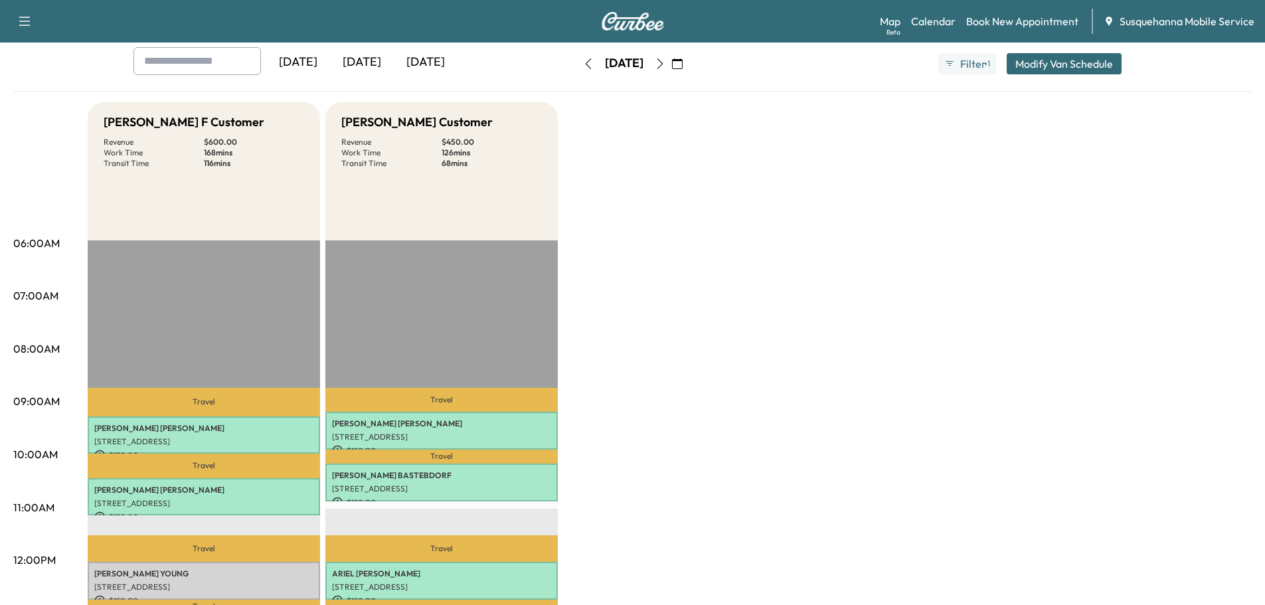
scroll to position [284, 0]
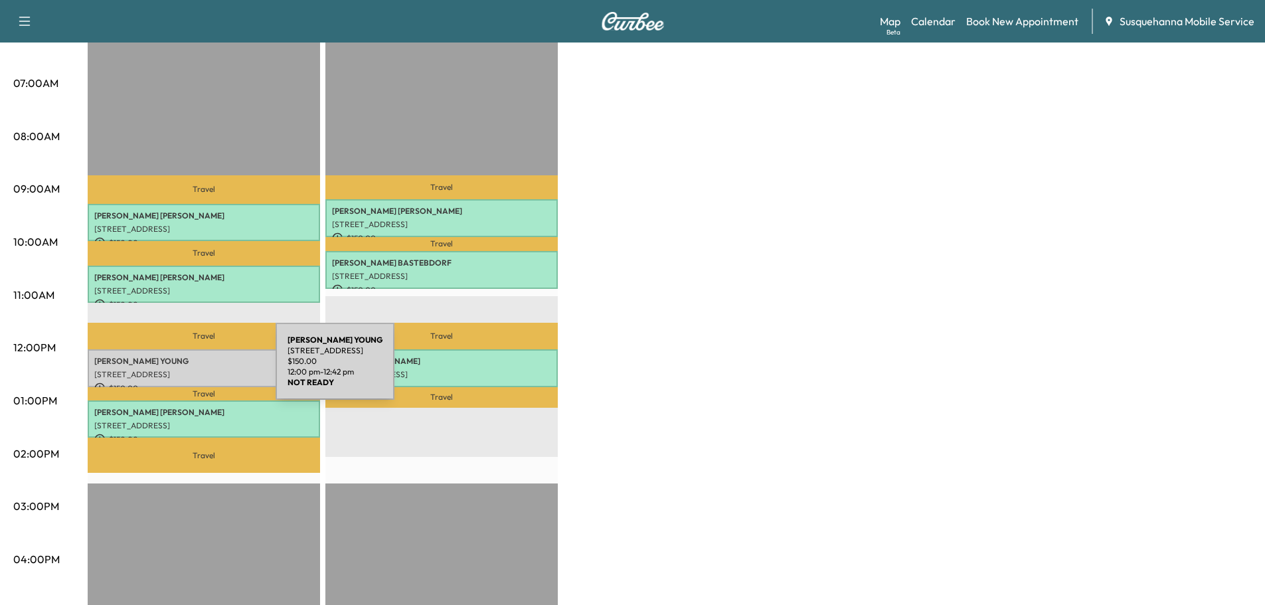
click at [176, 369] on p "[STREET_ADDRESS]" at bounding box center [203, 374] width 219 height 11
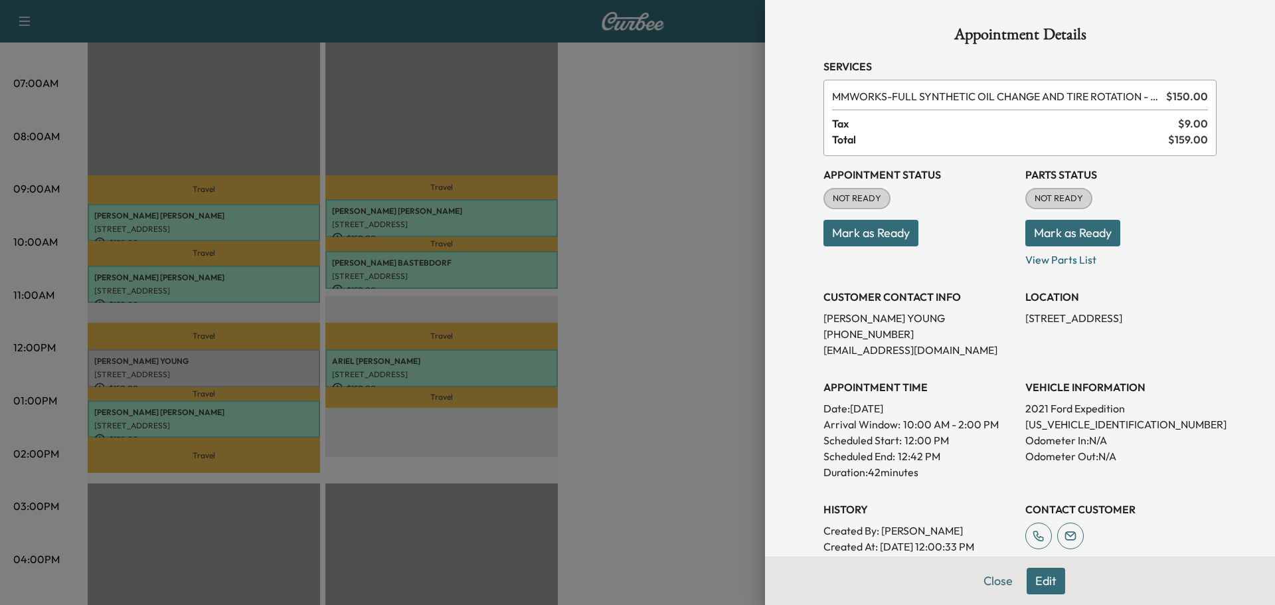
click at [1053, 234] on button "Mark as Ready" at bounding box center [1072, 233] width 95 height 27
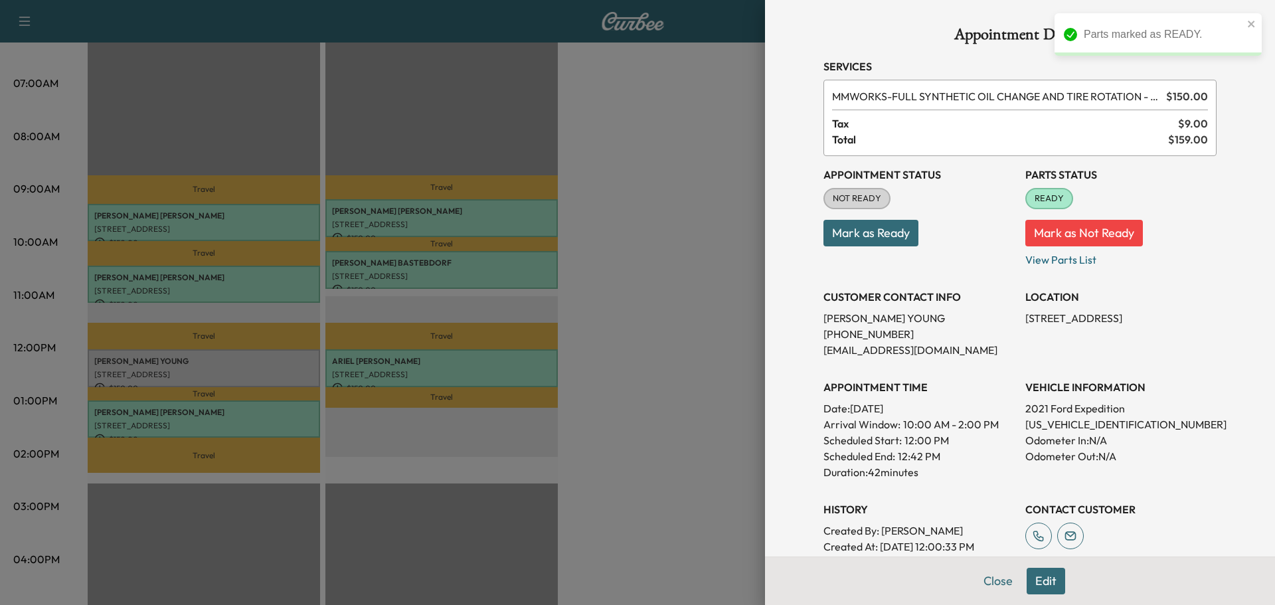
click at [891, 234] on button "Mark as Ready" at bounding box center [870, 233] width 95 height 27
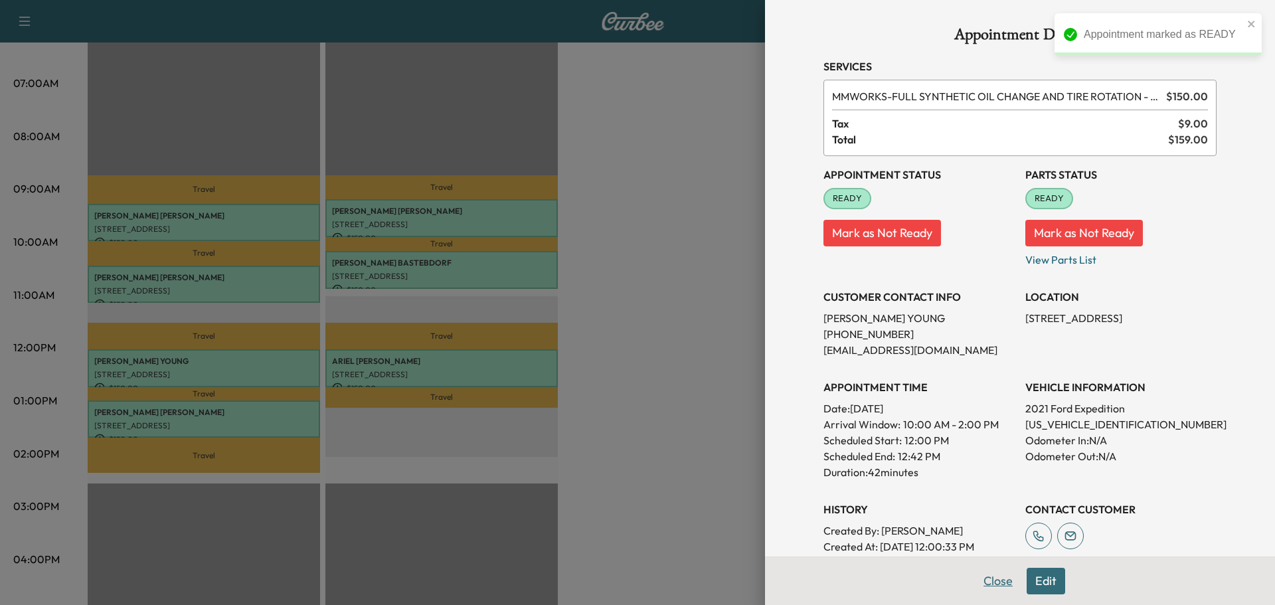
click at [997, 587] on button "Close" at bounding box center [998, 581] width 46 height 27
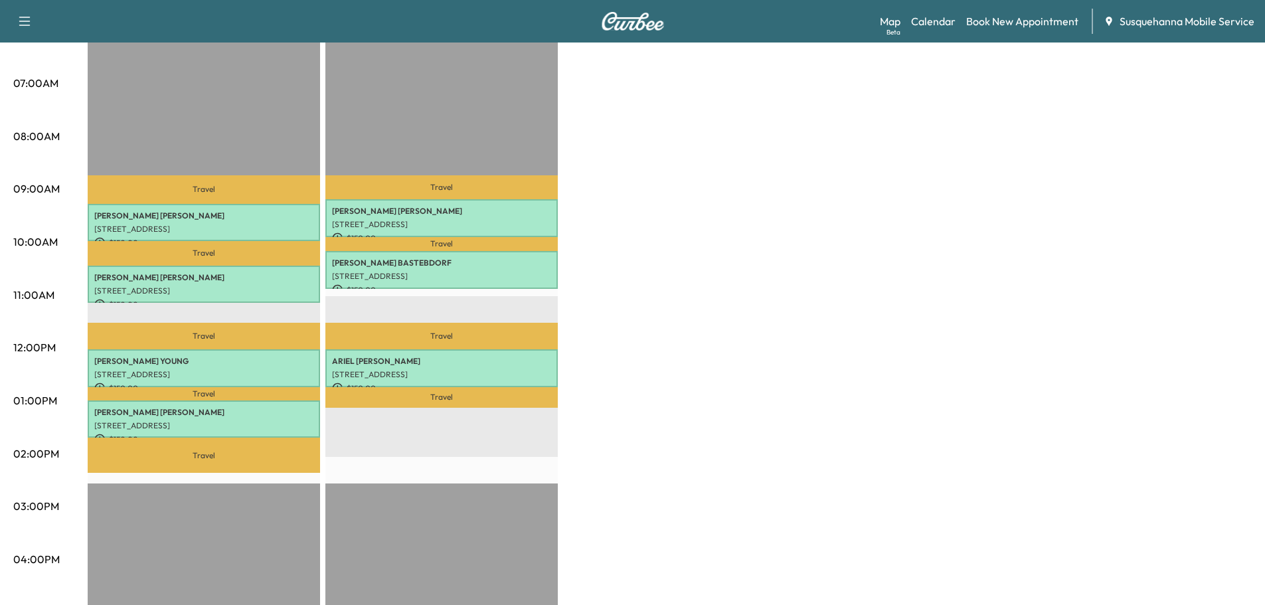
scroll to position [0, 0]
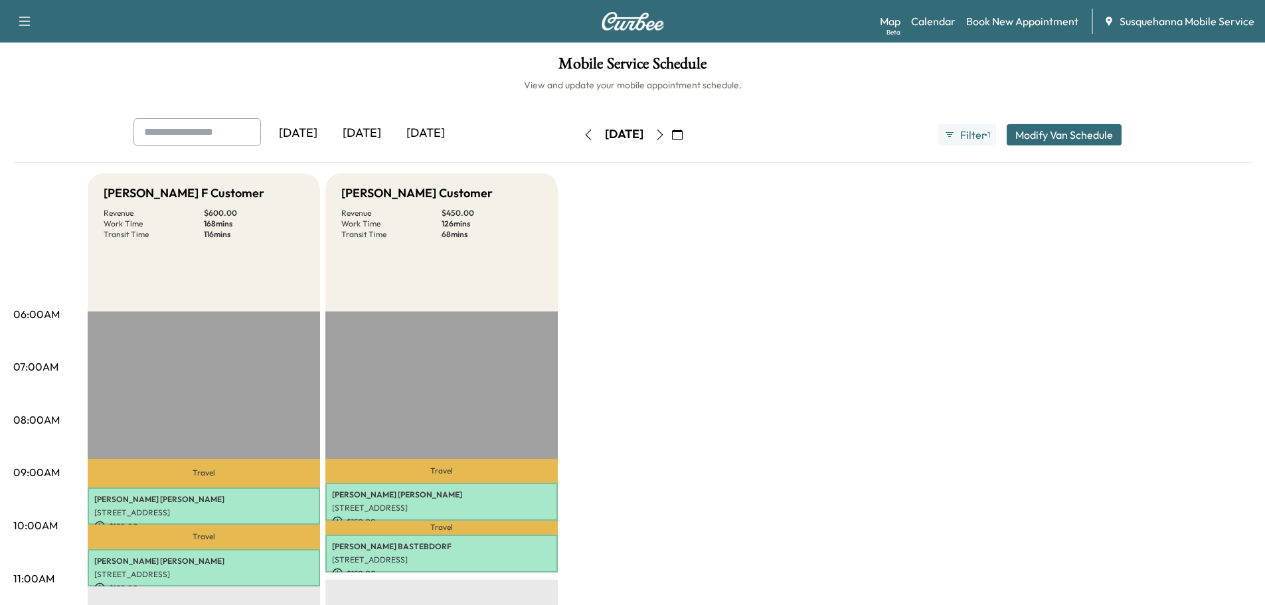
click at [583, 131] on icon "button" at bounding box center [588, 134] width 11 height 11
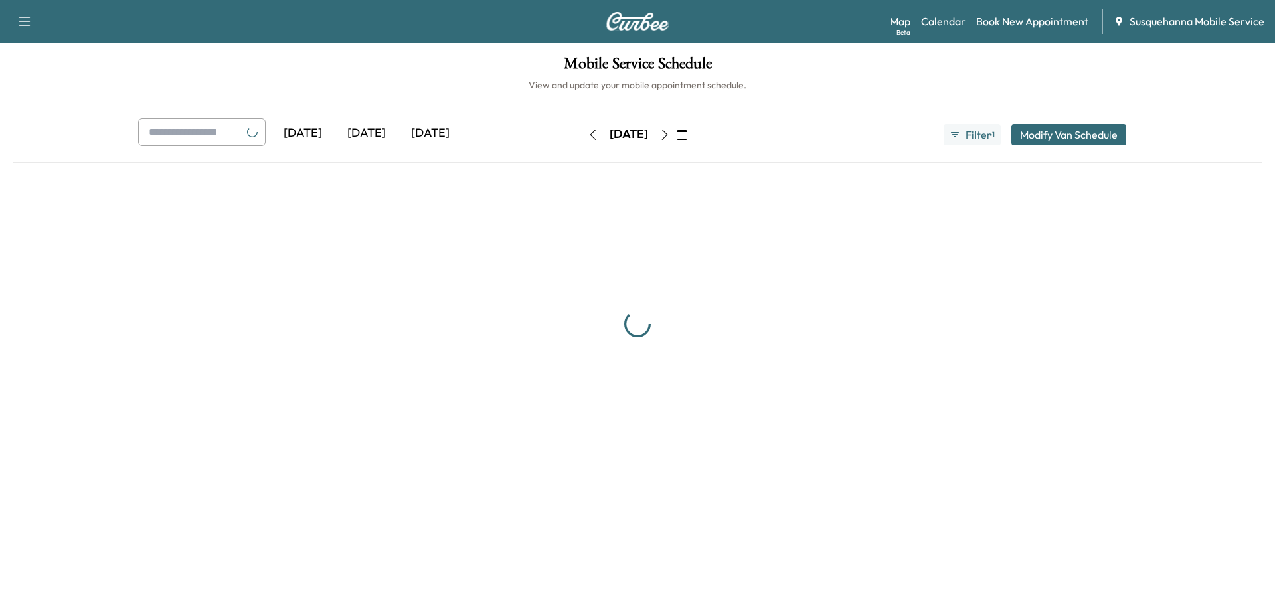
click at [582, 131] on button "button" at bounding box center [593, 134] width 23 height 21
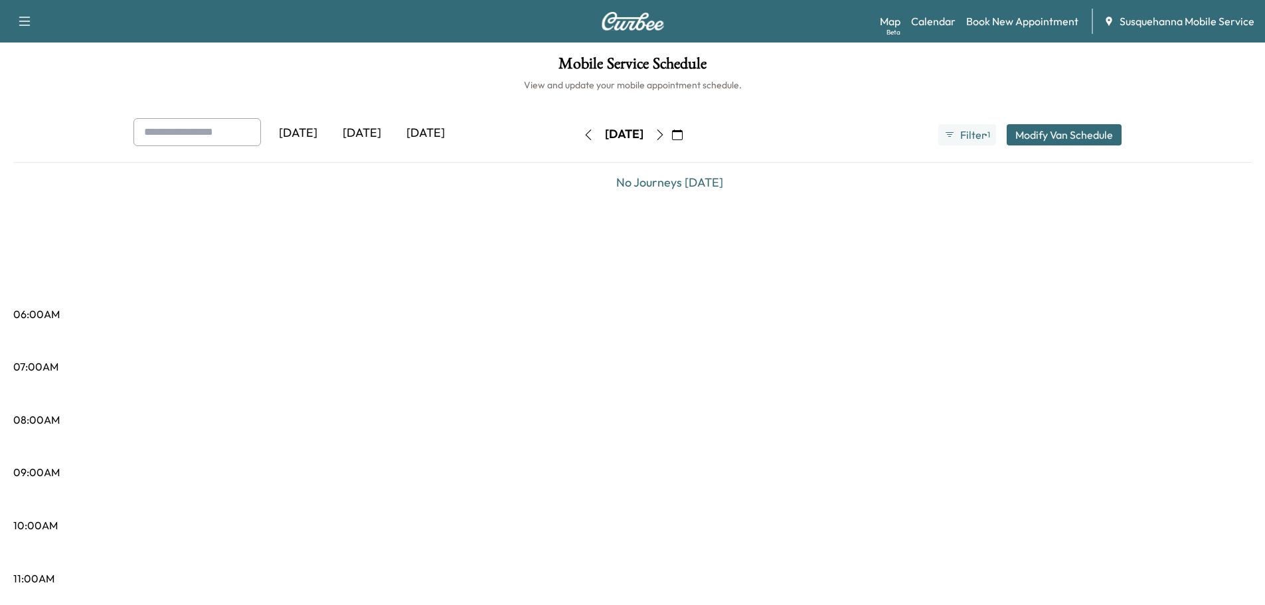
click at [583, 137] on icon "button" at bounding box center [588, 134] width 11 height 11
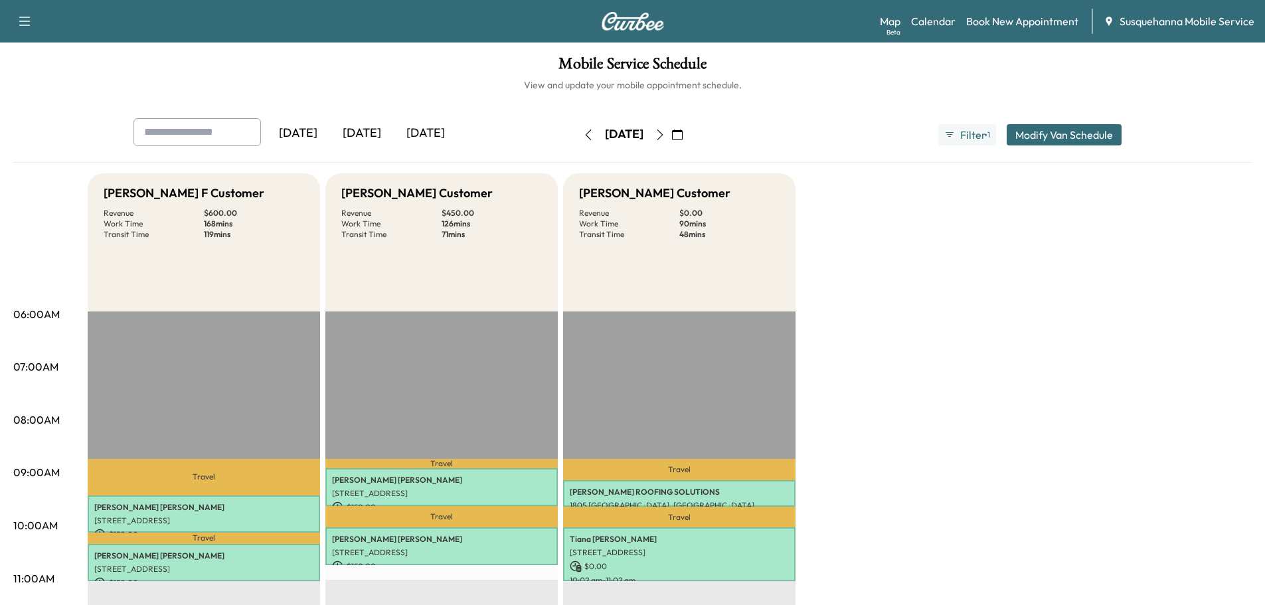
scroll to position [284, 0]
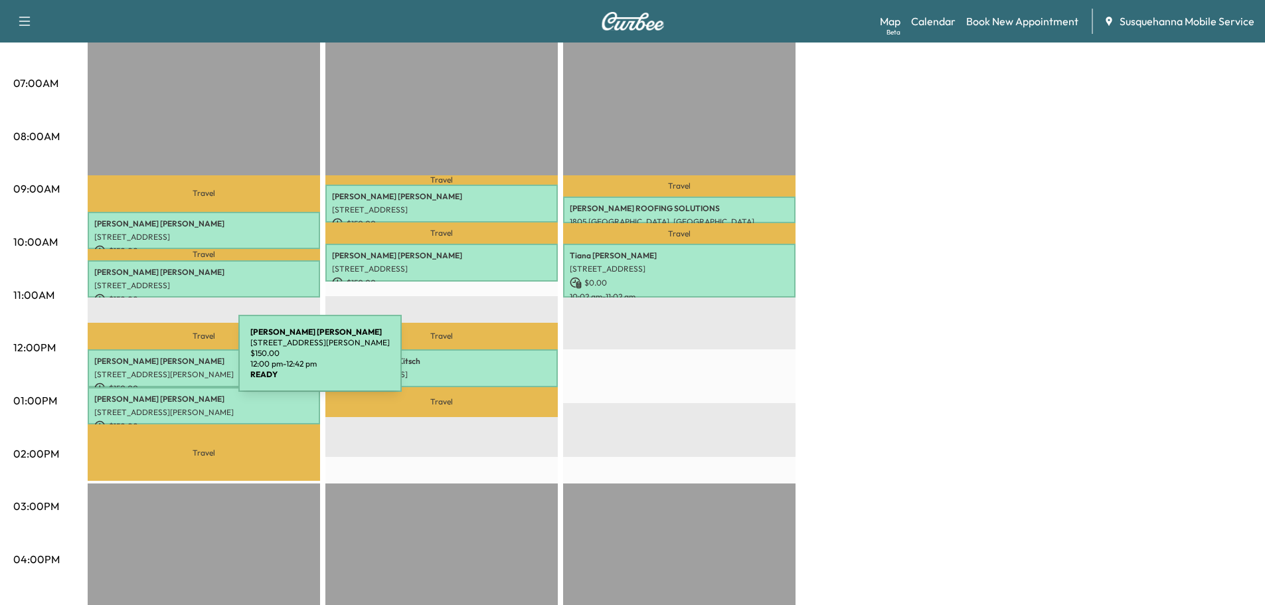
click at [139, 361] on p "[PERSON_NAME]" at bounding box center [203, 361] width 219 height 11
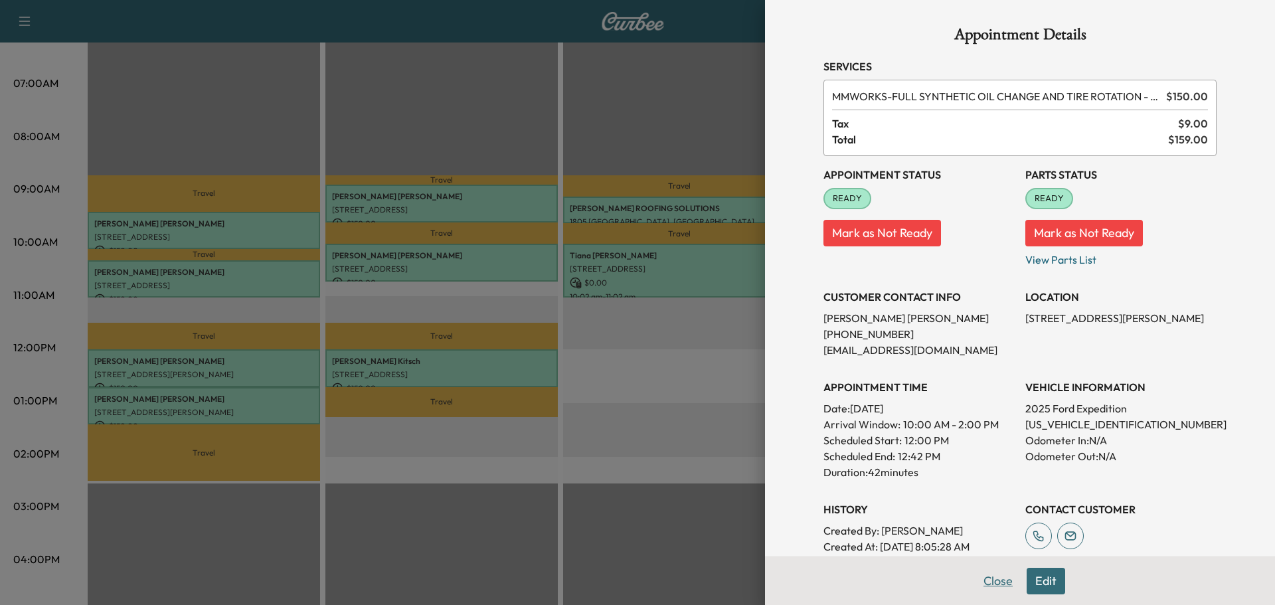
click at [995, 576] on button "Close" at bounding box center [998, 581] width 46 height 27
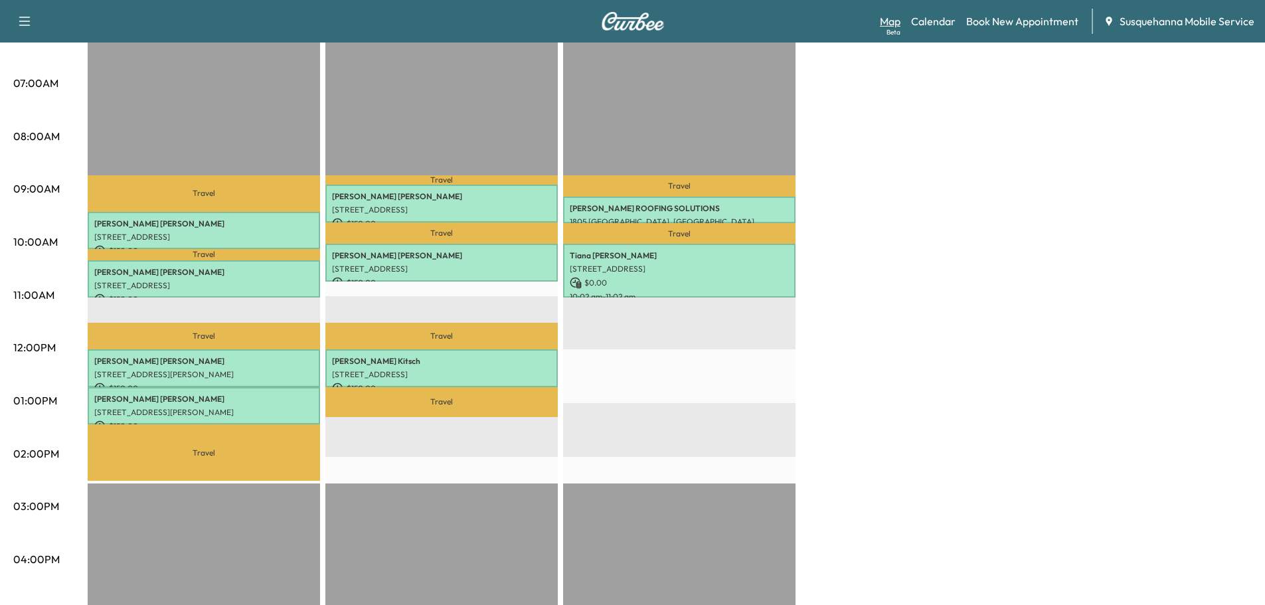
click at [889, 23] on link "Map Beta" at bounding box center [890, 21] width 21 height 16
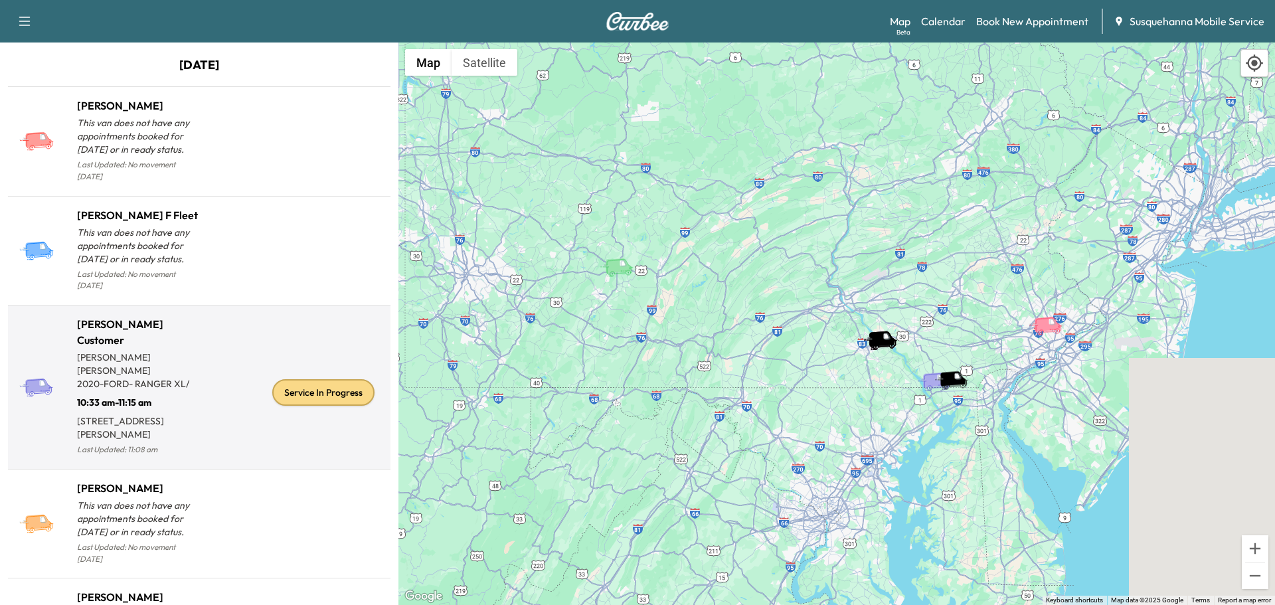
click at [290, 379] on div "Service In Progress" at bounding box center [323, 392] width 102 height 27
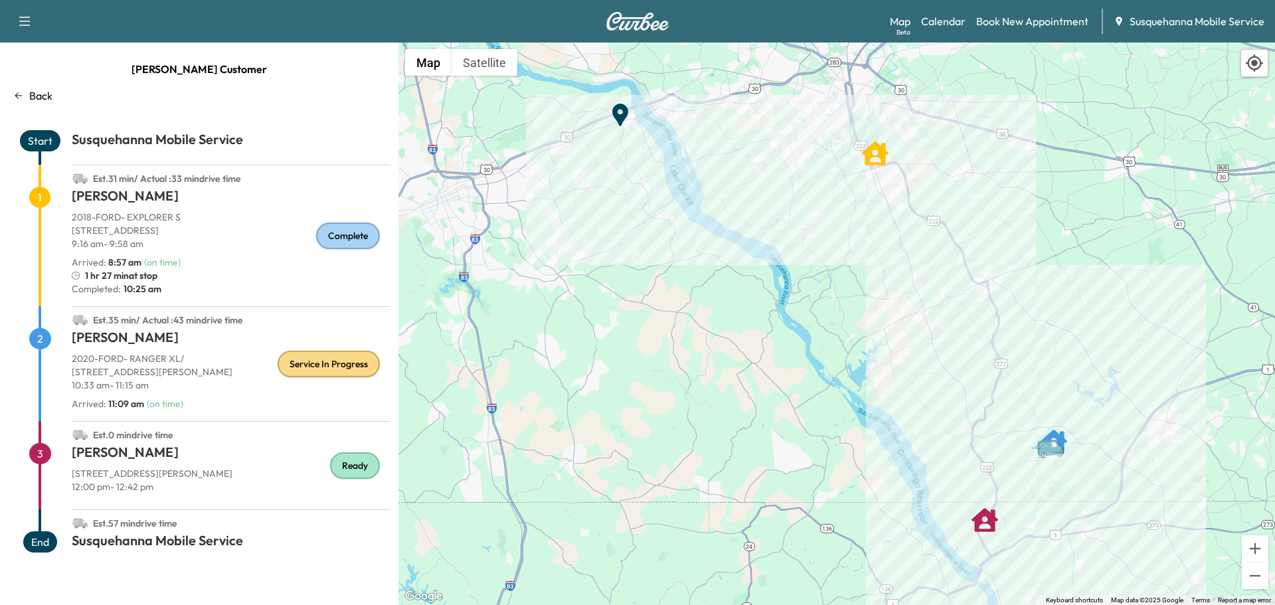
click at [44, 89] on p "Back" at bounding box center [40, 96] width 23 height 16
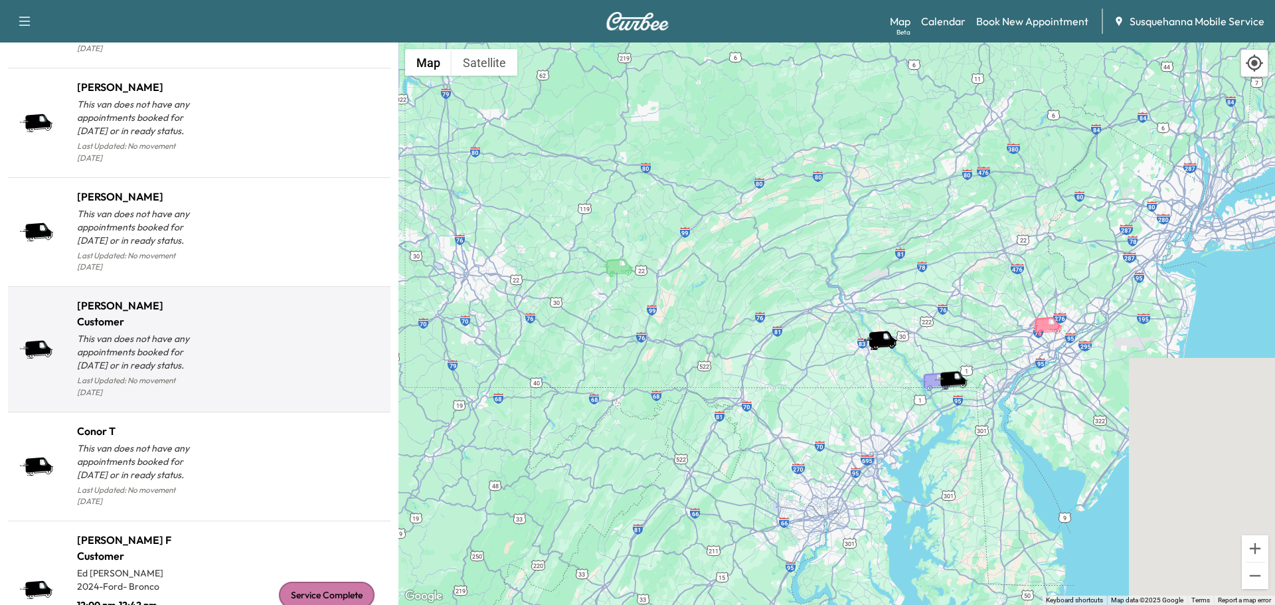
scroll to position [1307, 0]
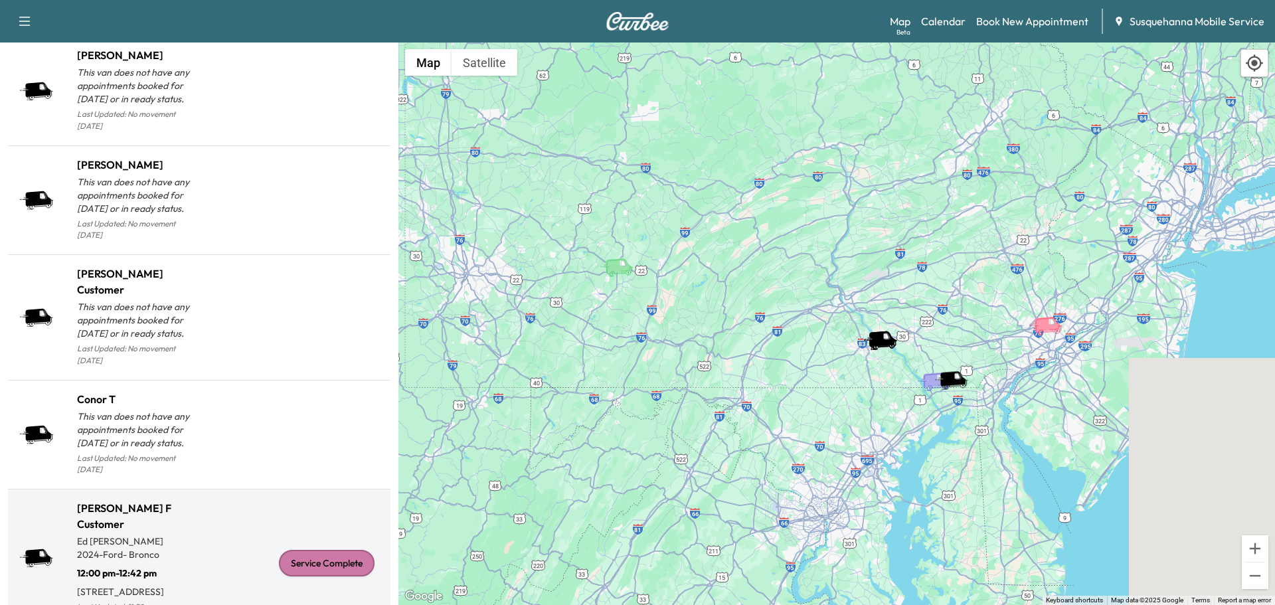
click at [347, 550] on div "Service Complete" at bounding box center [327, 563] width 96 height 27
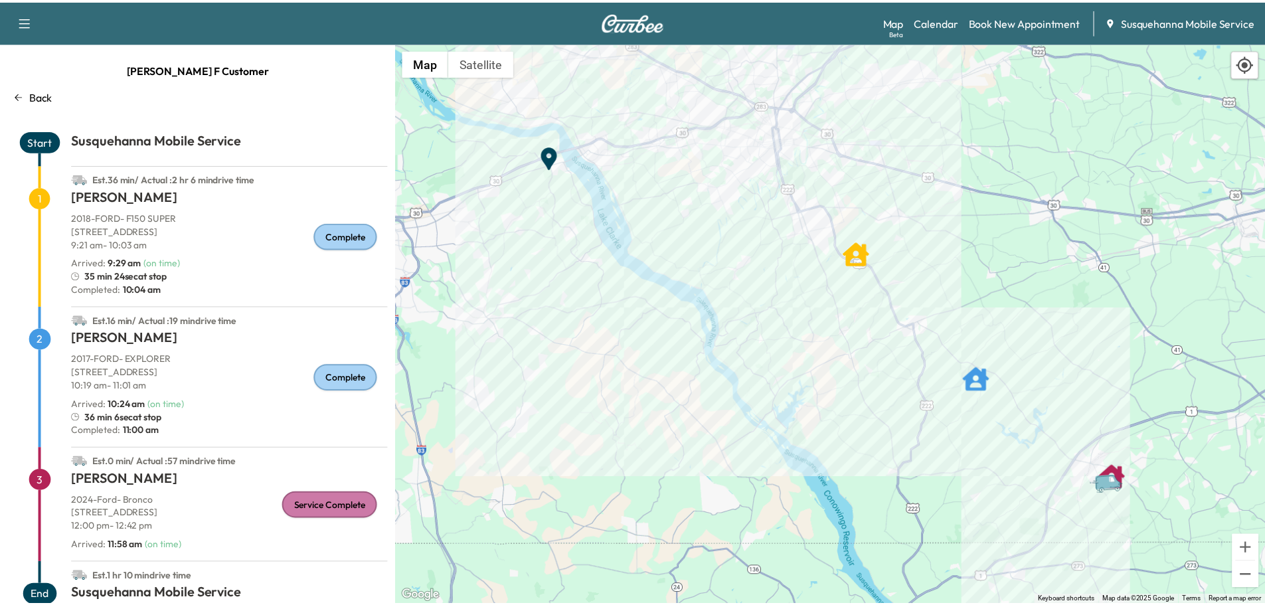
scroll to position [27, 0]
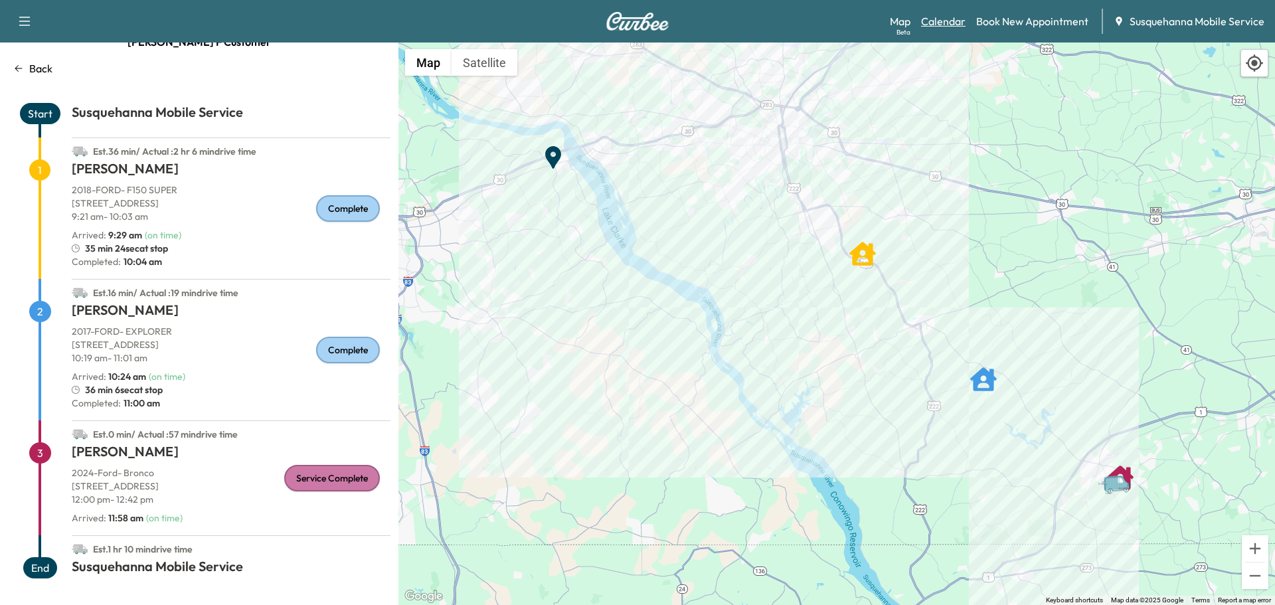
click at [958, 27] on link "Calendar" at bounding box center [943, 21] width 44 height 16
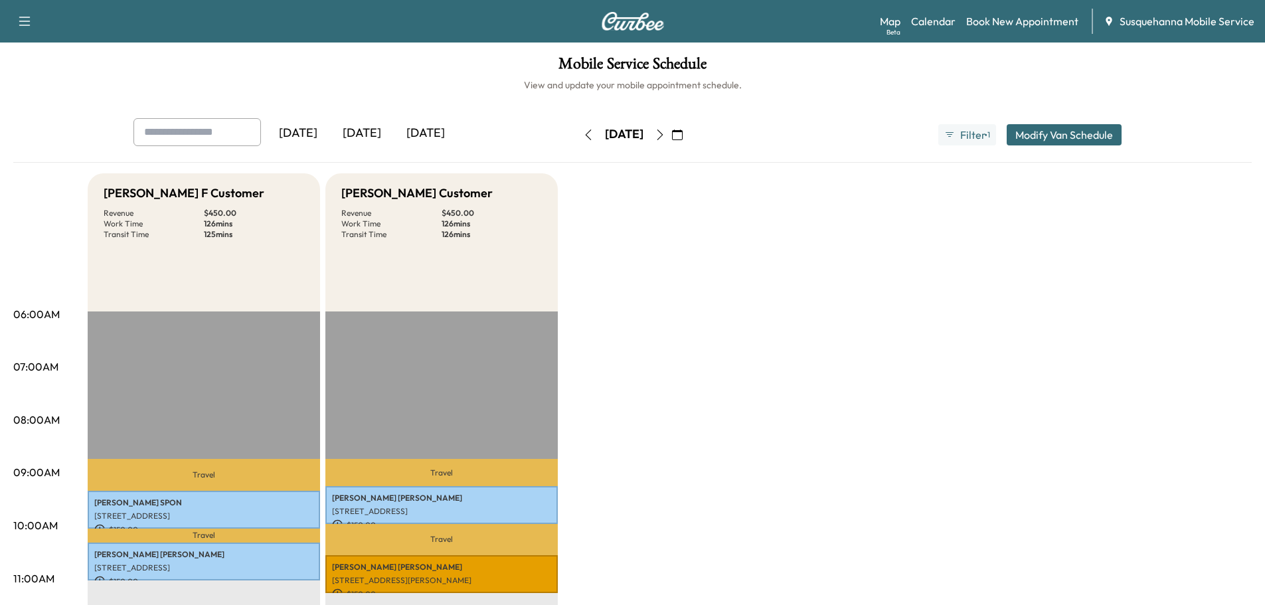
scroll to position [354, 0]
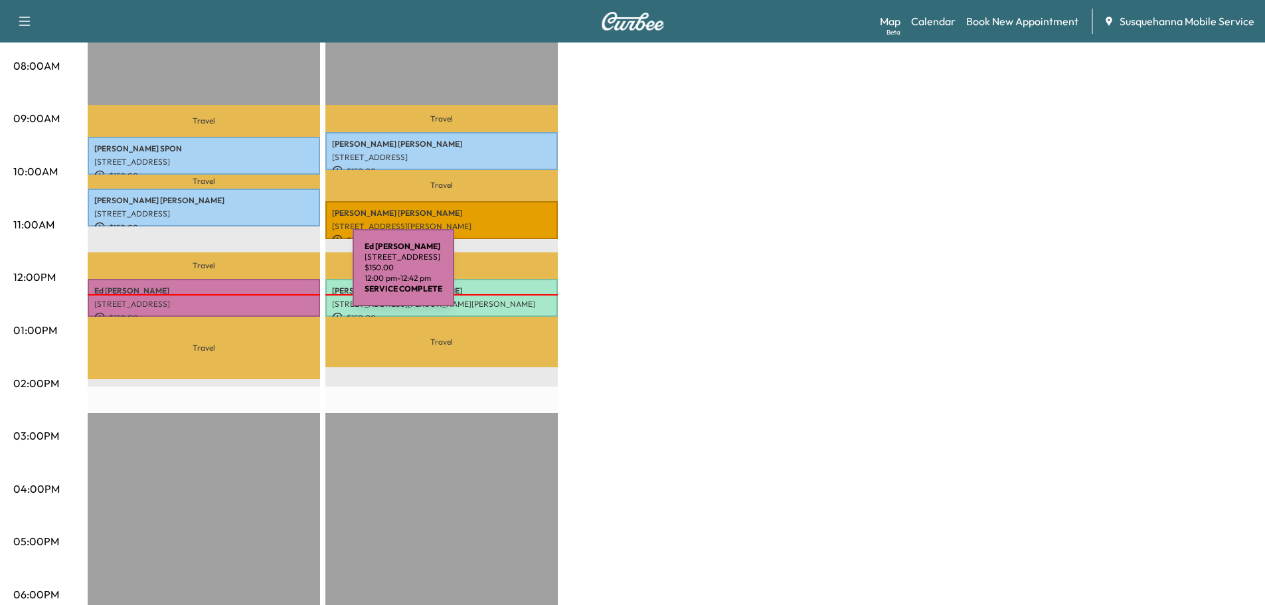
click at [252, 288] on p "[PERSON_NAME]" at bounding box center [203, 291] width 219 height 11
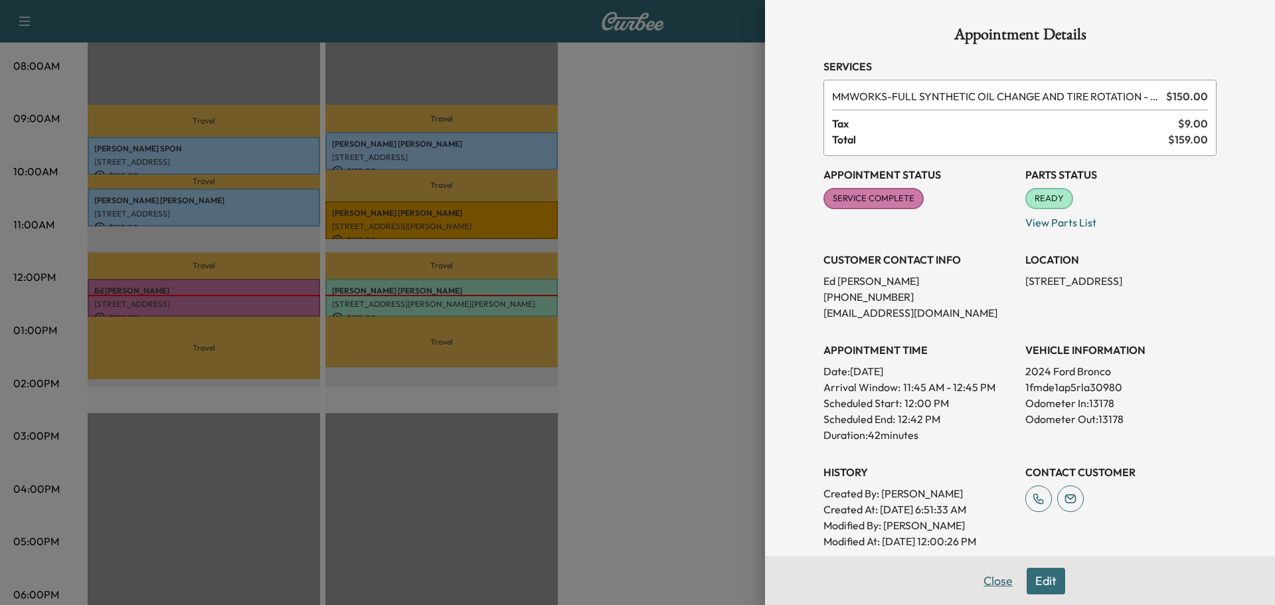
click at [995, 572] on button "Close" at bounding box center [998, 581] width 46 height 27
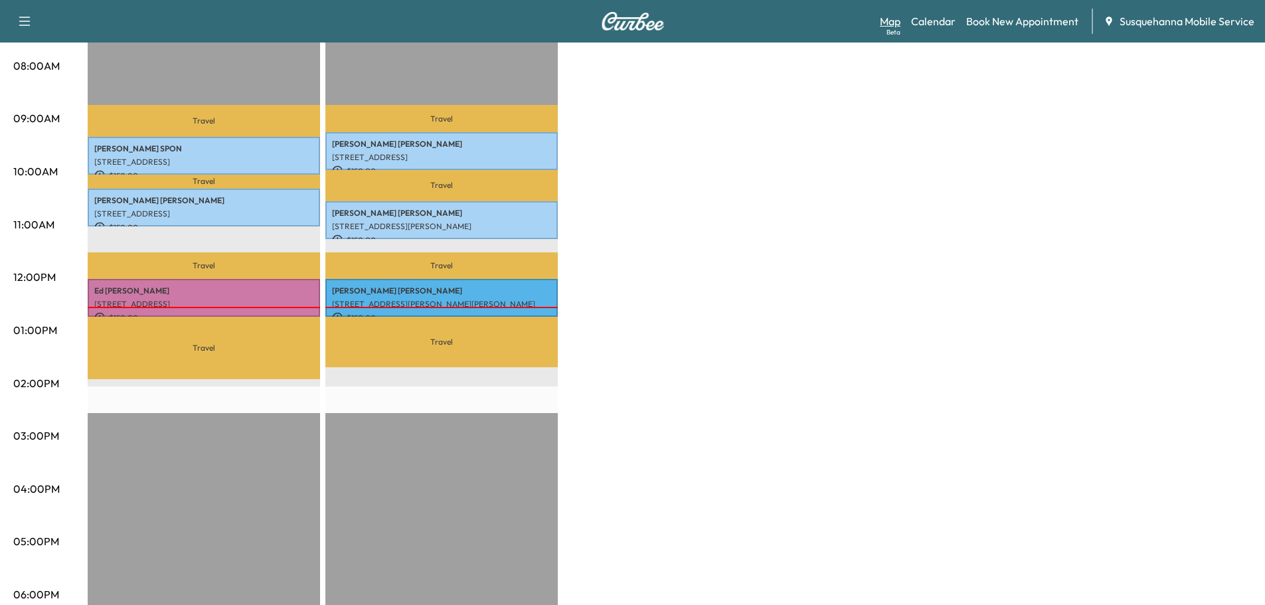
click at [900, 23] on link "Map Beta" at bounding box center [890, 21] width 21 height 16
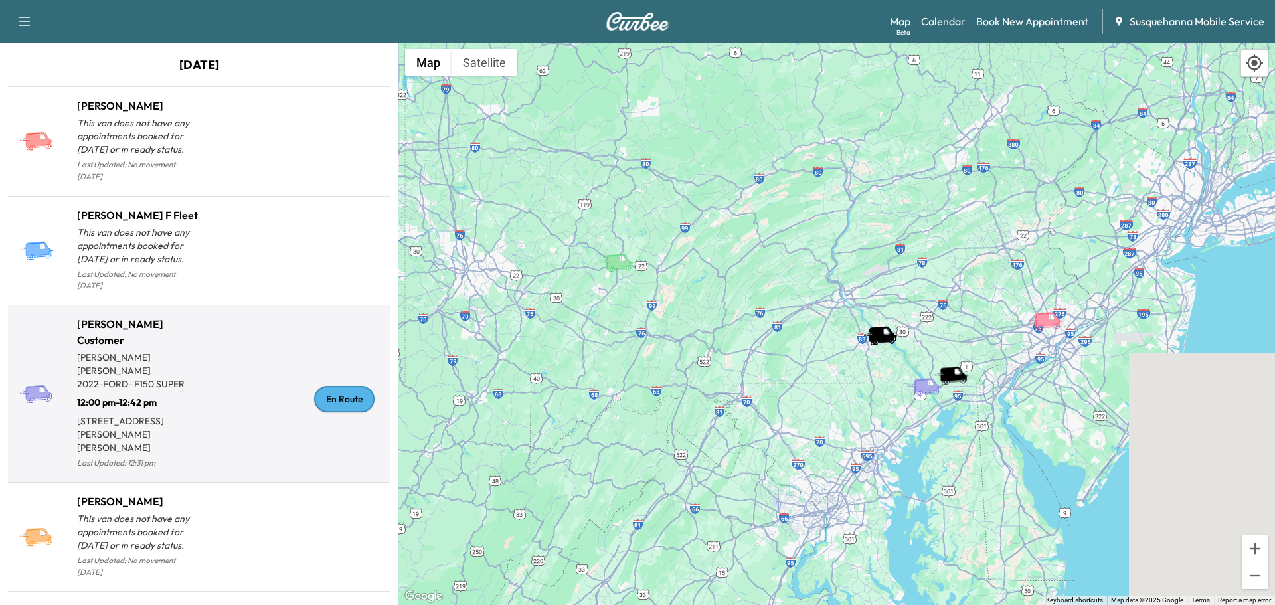
click at [346, 386] on div "En Route" at bounding box center [344, 399] width 60 height 27
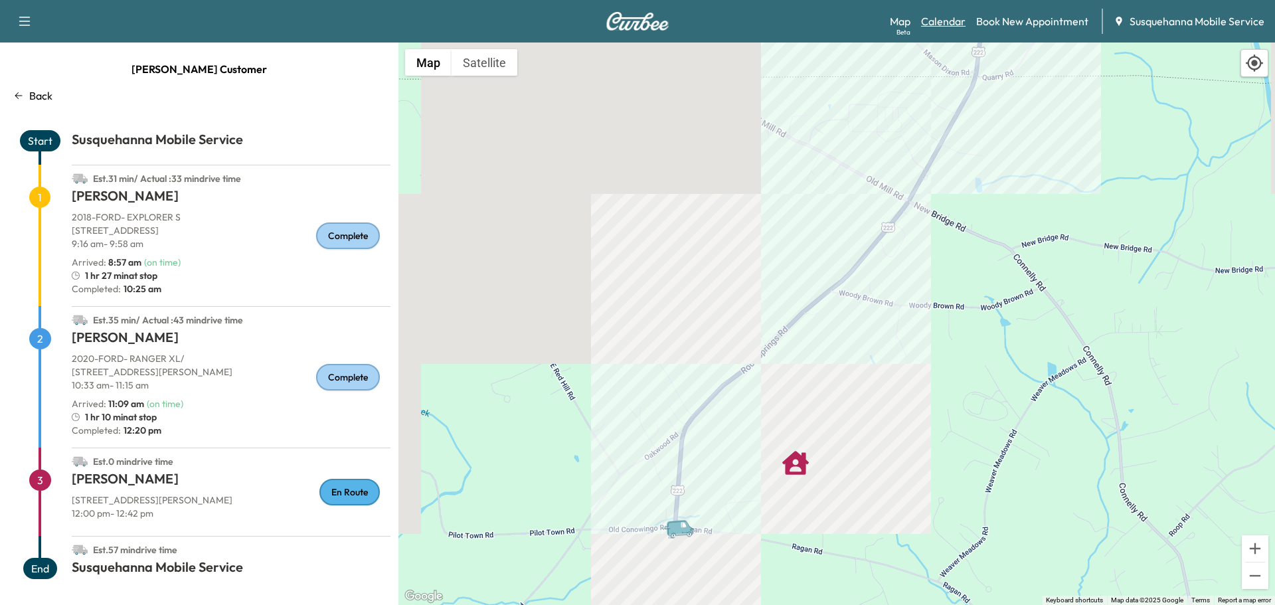
click at [940, 19] on link "Calendar" at bounding box center [943, 21] width 44 height 16
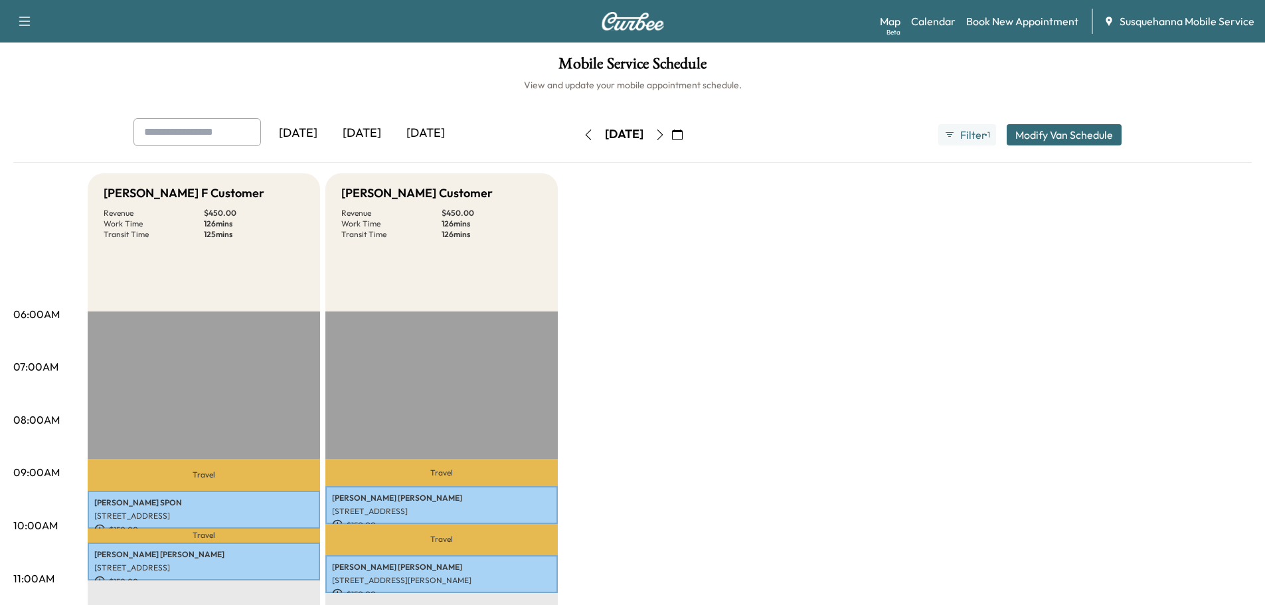
scroll to position [213, 0]
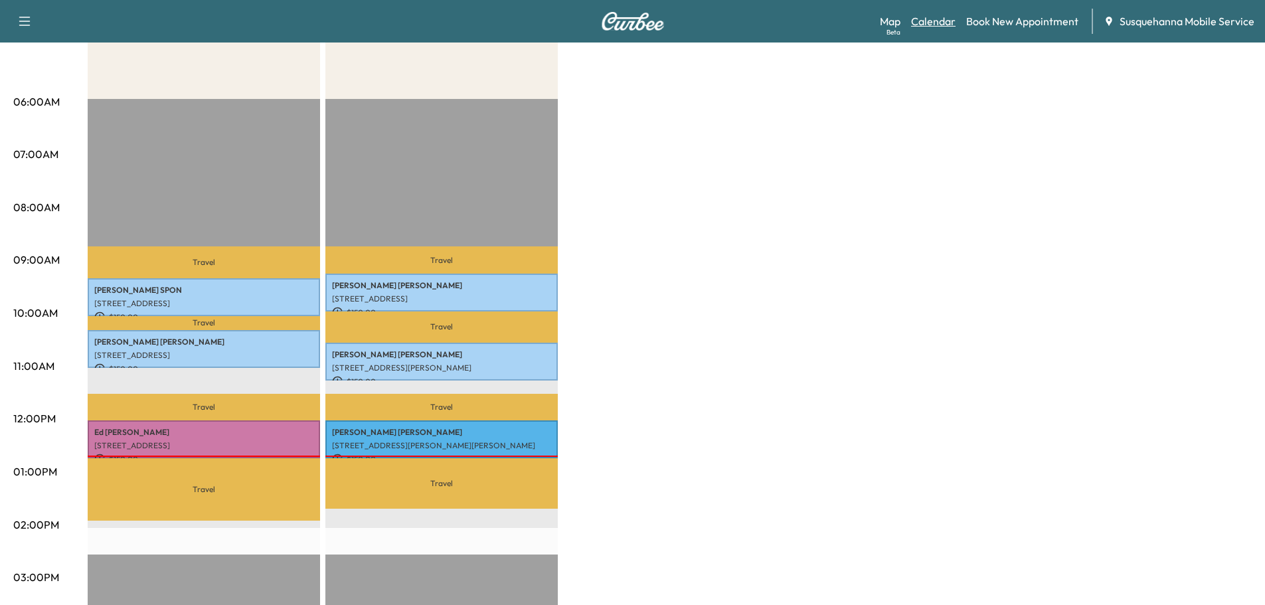
click at [940, 23] on link "Calendar" at bounding box center [933, 21] width 44 height 16
click at [893, 20] on link "Map Beta" at bounding box center [890, 21] width 21 height 16
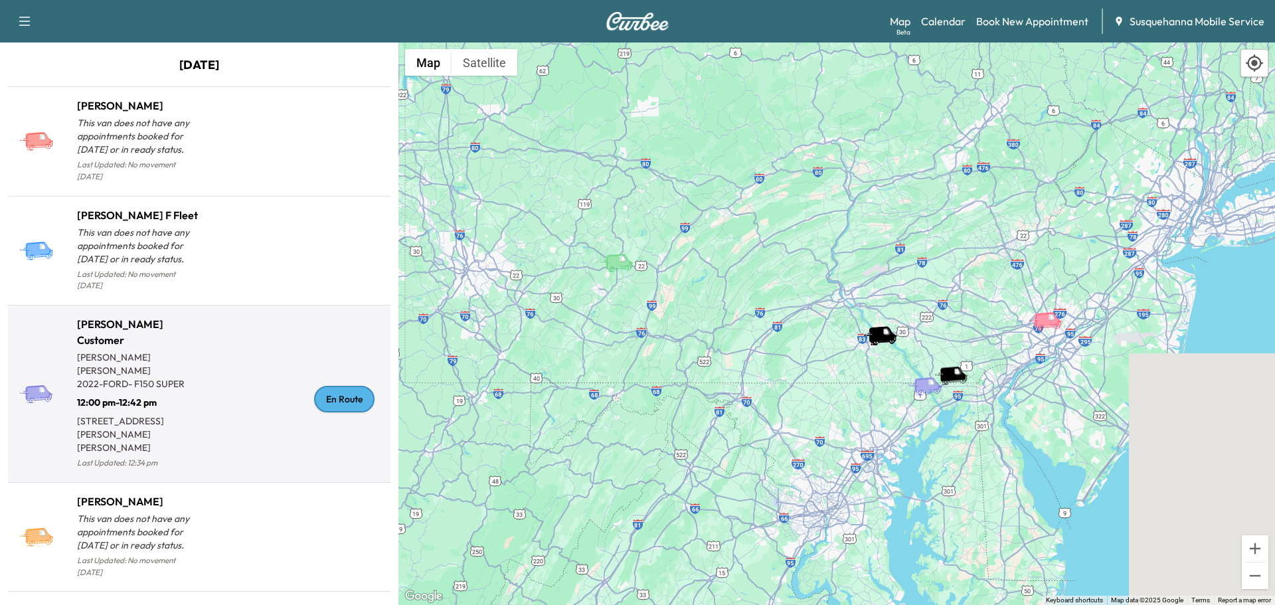
click at [353, 386] on div "En Route" at bounding box center [344, 399] width 60 height 27
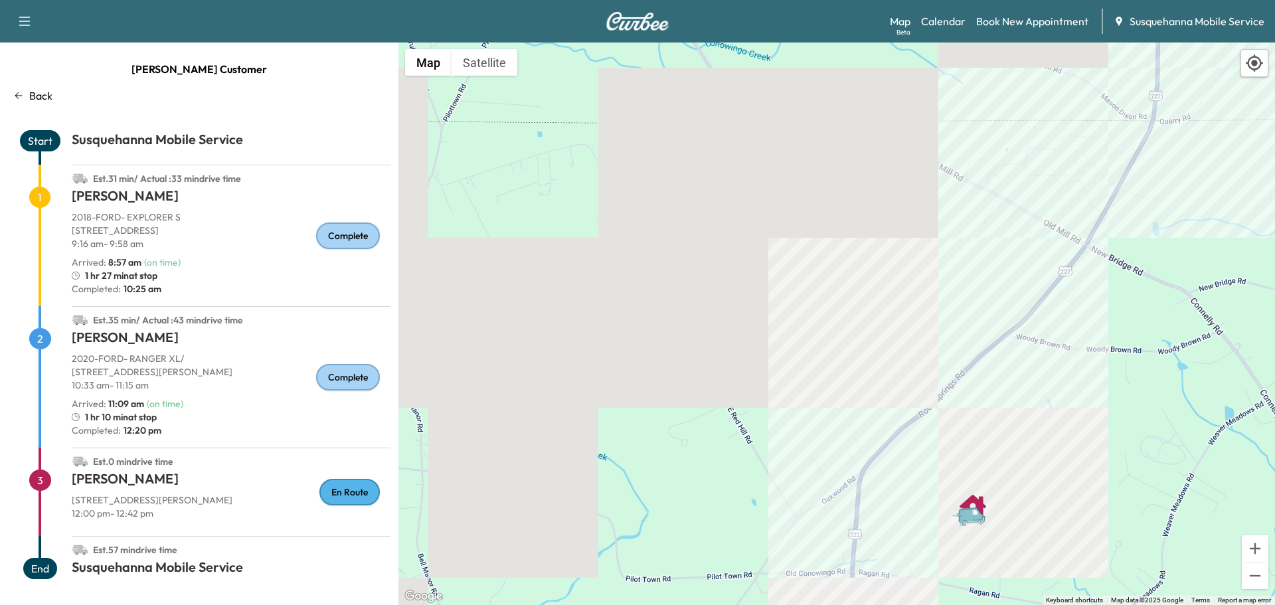
drag, startPoint x: 1047, startPoint y: 558, endPoint x: 1002, endPoint y: 420, distance: 145.8
click at [1002, 420] on div "To activate drag with keyboard, press Alt + Enter. Once in keyboard drag state,…" at bounding box center [836, 324] width 877 height 562
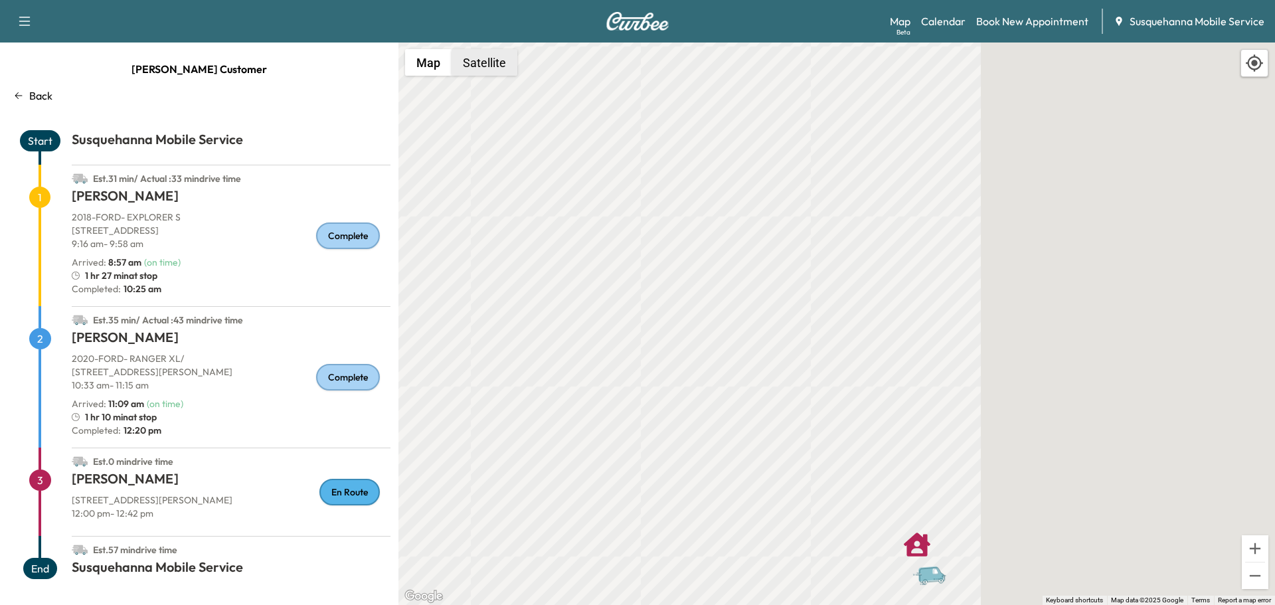
click at [503, 66] on button "Satellite" at bounding box center [485, 62] width 66 height 27
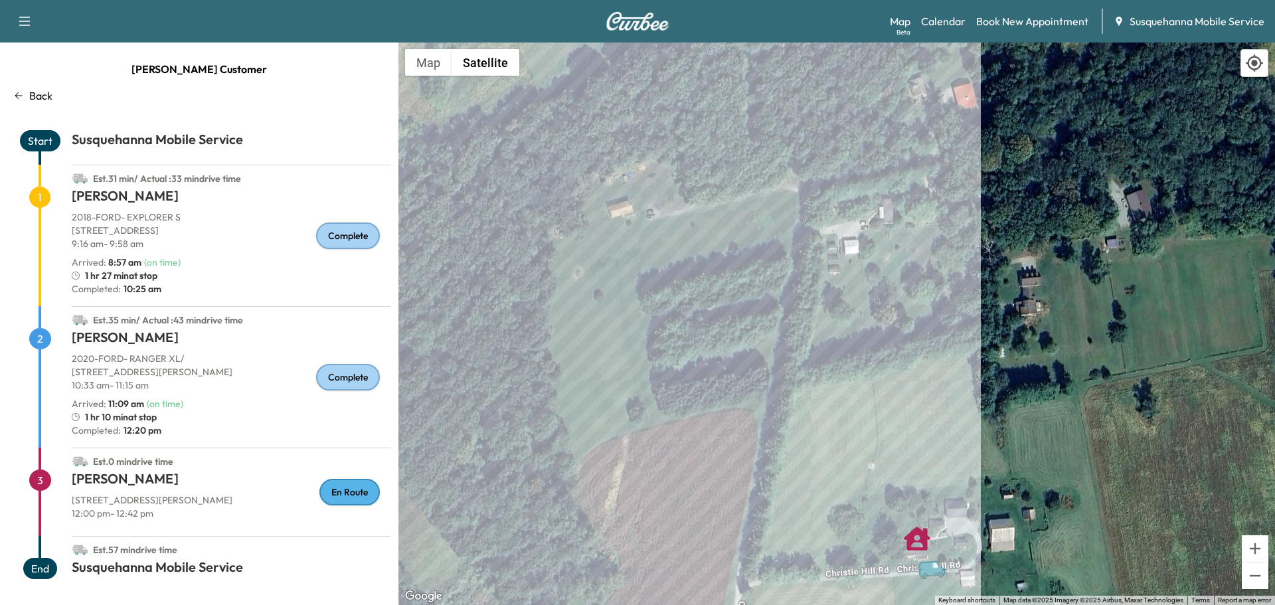
drag, startPoint x: 1086, startPoint y: 531, endPoint x: 1078, endPoint y: 423, distance: 108.6
click at [1078, 423] on div "To activate drag with keyboard, press Alt + Enter. Once in keyboard drag state,…" at bounding box center [836, 324] width 877 height 562
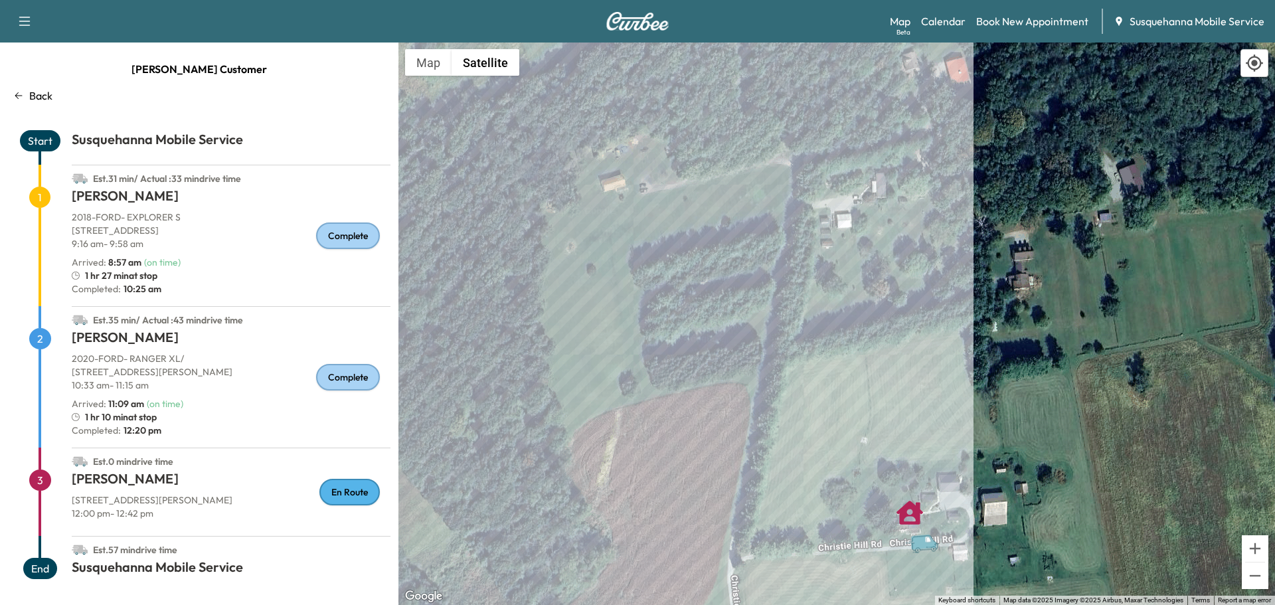
click at [947, 33] on div "Map Beta Calendar Book New Appointment Susquehanna Mobile Service" at bounding box center [1077, 21] width 375 height 25
click at [949, 26] on link "Calendar" at bounding box center [943, 21] width 44 height 16
